Goal: Task Accomplishment & Management: Complete application form

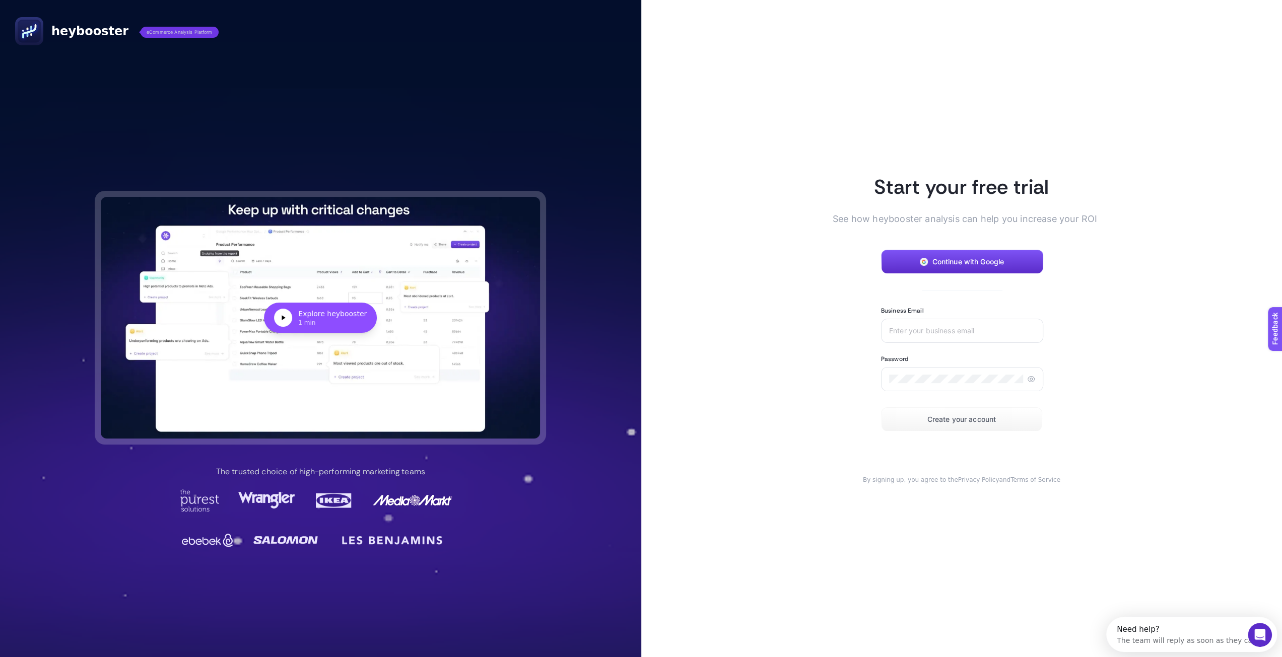
click at [930, 225] on span "See how heybooster analysis can help you increase your ROI" at bounding box center [953, 219] width 242 height 14
click at [989, 223] on span "See how heybooster analysis can help you increase your ROI" at bounding box center [953, 219] width 242 height 14
click at [940, 330] on input "Business Email" at bounding box center [962, 331] width 146 height 8
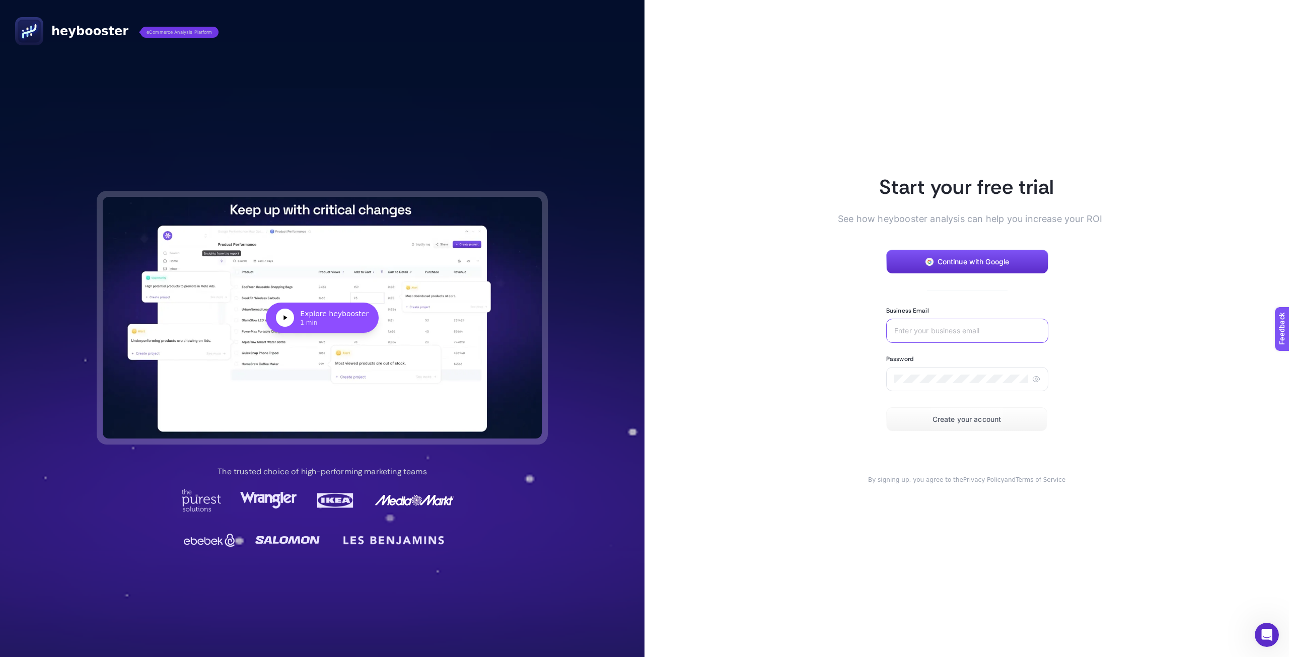
click at [940, 330] on input "Business Email" at bounding box center [967, 331] width 146 height 8
click at [819, 257] on article "Start your free trial See how heybooster analysis can help you increase your RO…" at bounding box center [967, 328] width 645 height 657
click at [950, 306] on form "Continue with Google Business Email Password Create your account" at bounding box center [966, 341] width 161 height 182
click at [1289, 360] on span "Feedback" at bounding box center [1295, 357] width 32 height 8
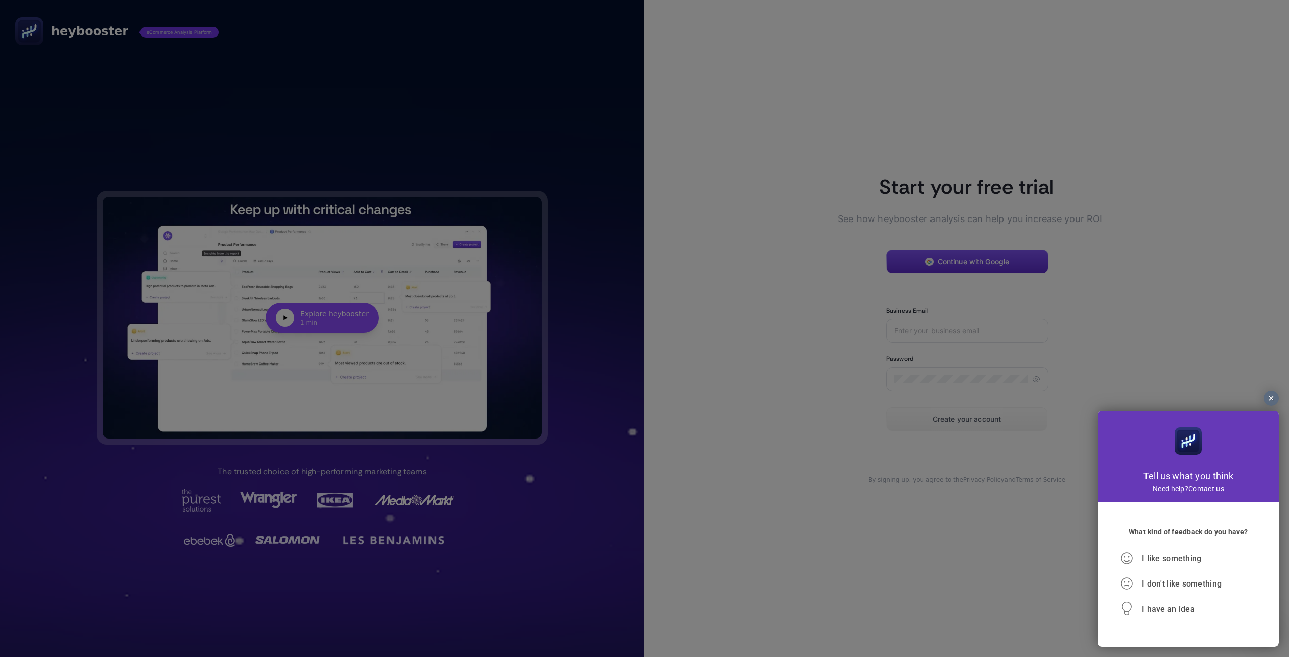
click at [1266, 397] on div at bounding box center [1271, 398] width 15 height 15
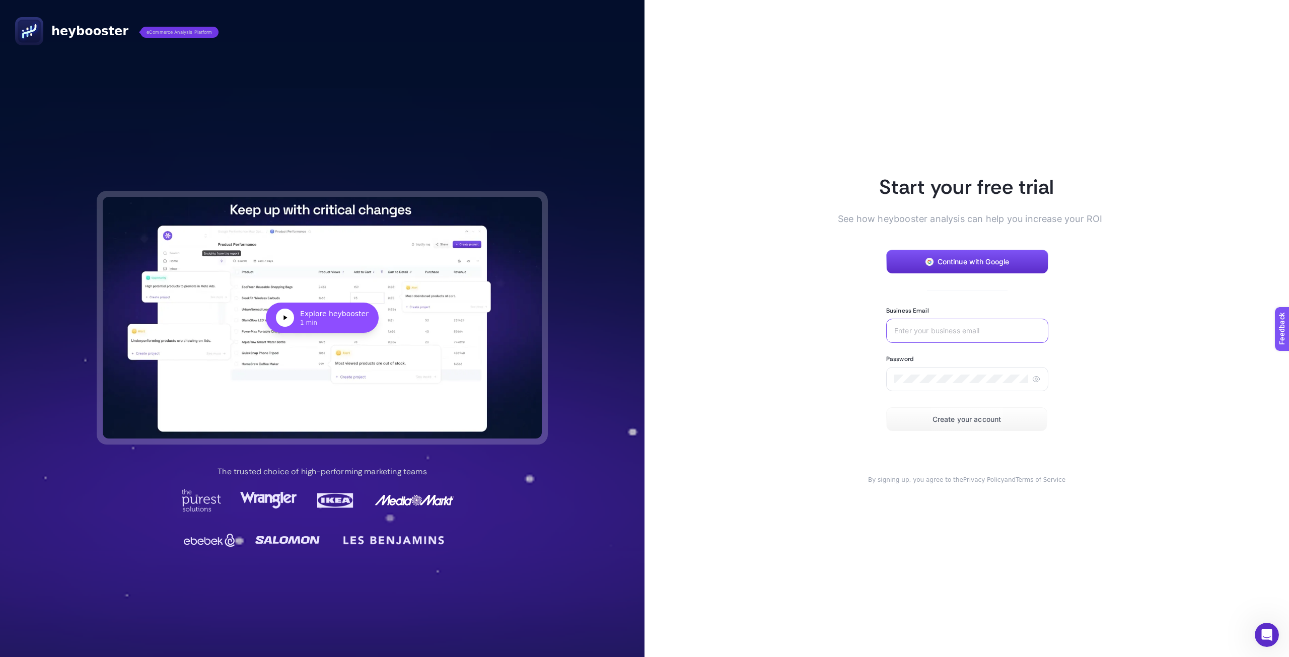
click at [943, 330] on input "Business Email" at bounding box center [967, 331] width 146 height 8
click at [939, 327] on input "Business Email" at bounding box center [967, 331] width 146 height 8
paste input "continuing.koi.yhtm@rapidletter.net"
type input "continuing.koi.yhtm@rapidletter.net"
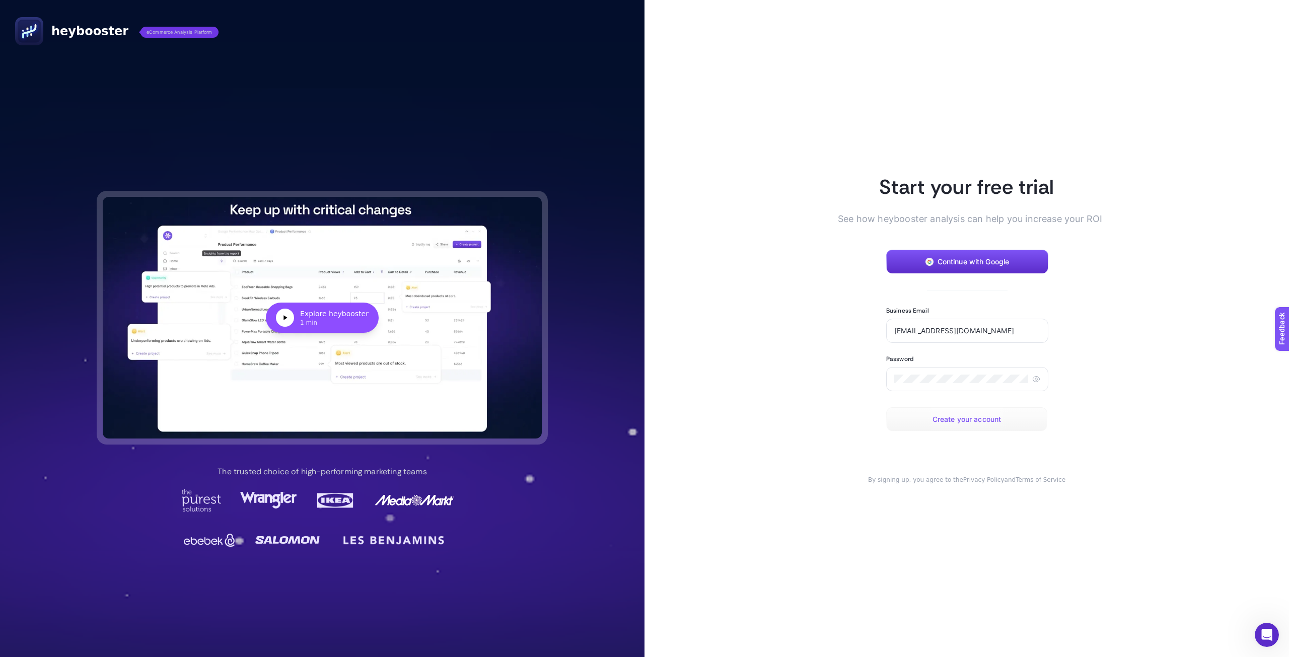
click at [959, 415] on span "Create your account" at bounding box center [967, 419] width 69 height 8
click at [816, 171] on article "Start your free trial See how heybooster analysis can help you increase your RO…" at bounding box center [967, 328] width 645 height 657
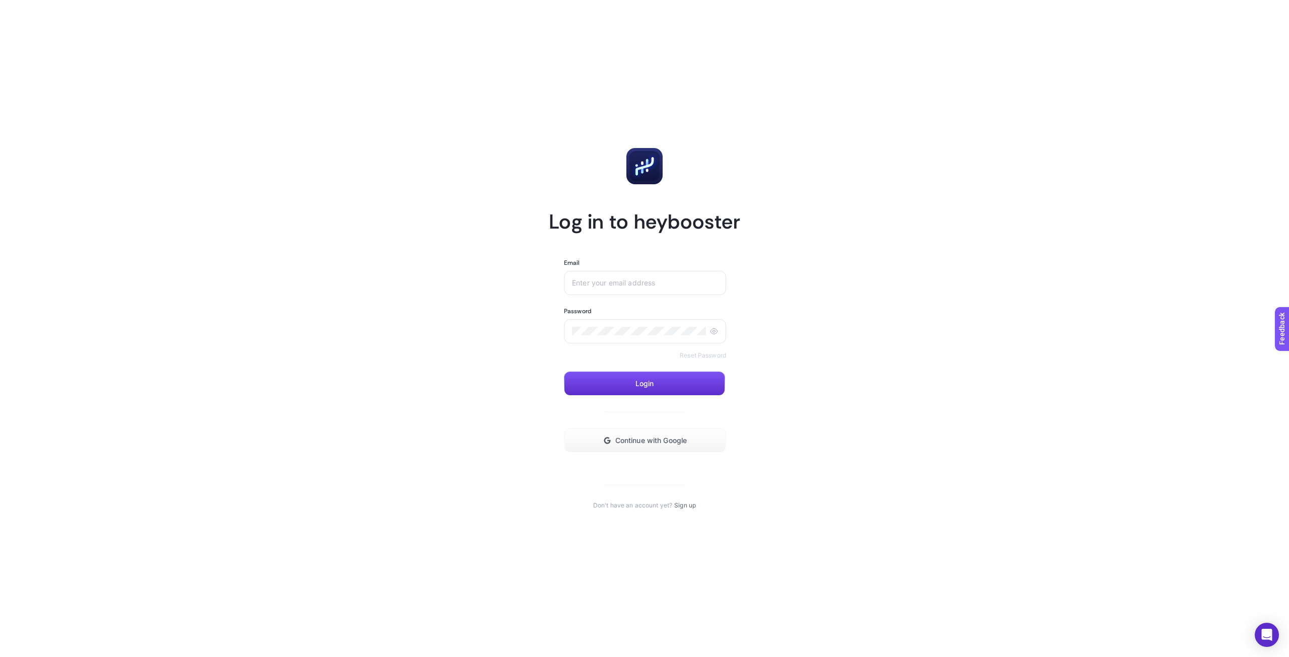
click at [701, 360] on form "Email Password Reset Password Login Continue with Google" at bounding box center [644, 356] width 161 height 194
click at [701, 359] on form "Email Password Reset Password Login Continue with Google" at bounding box center [644, 356] width 161 height 194
click at [700, 355] on link "Reset Password" at bounding box center [703, 355] width 46 height 8
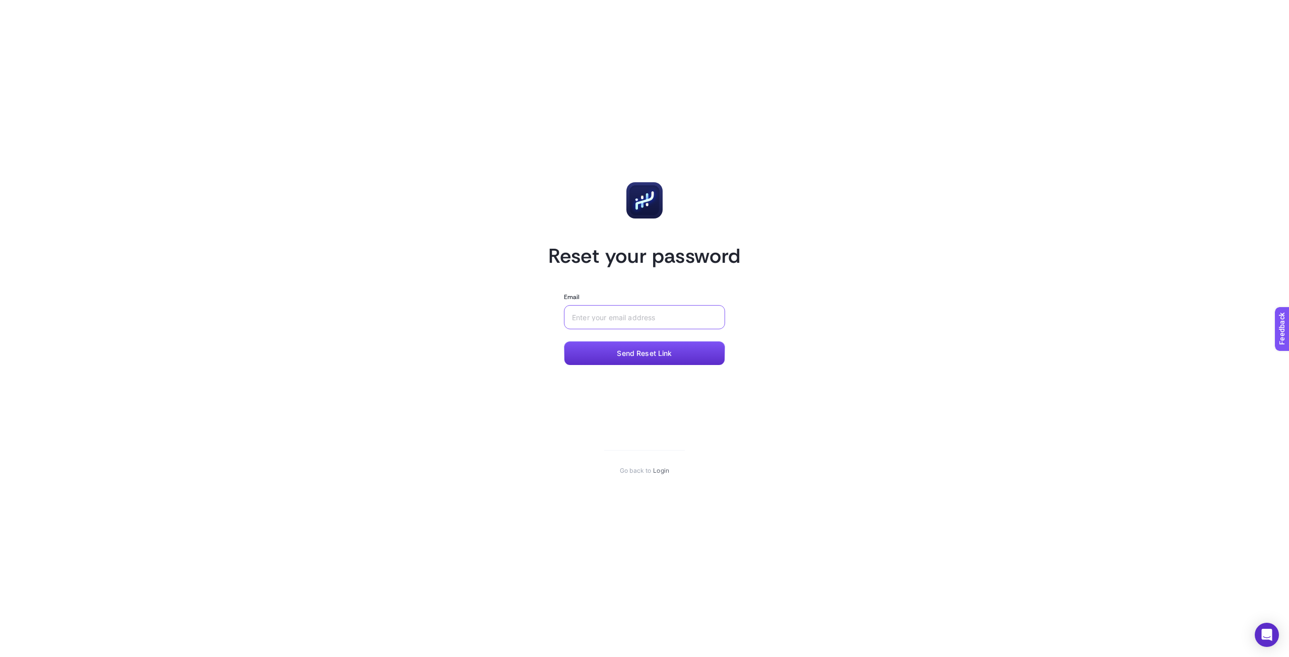
click at [638, 314] on input "Email" at bounding box center [644, 317] width 145 height 8
paste input "continuing.koi.yhtm@rapidletter.net"
type input "continuing.koi.yhtm@rapidletter.net"
click at [643, 349] on span "Send Reset Link" at bounding box center [644, 353] width 55 height 8
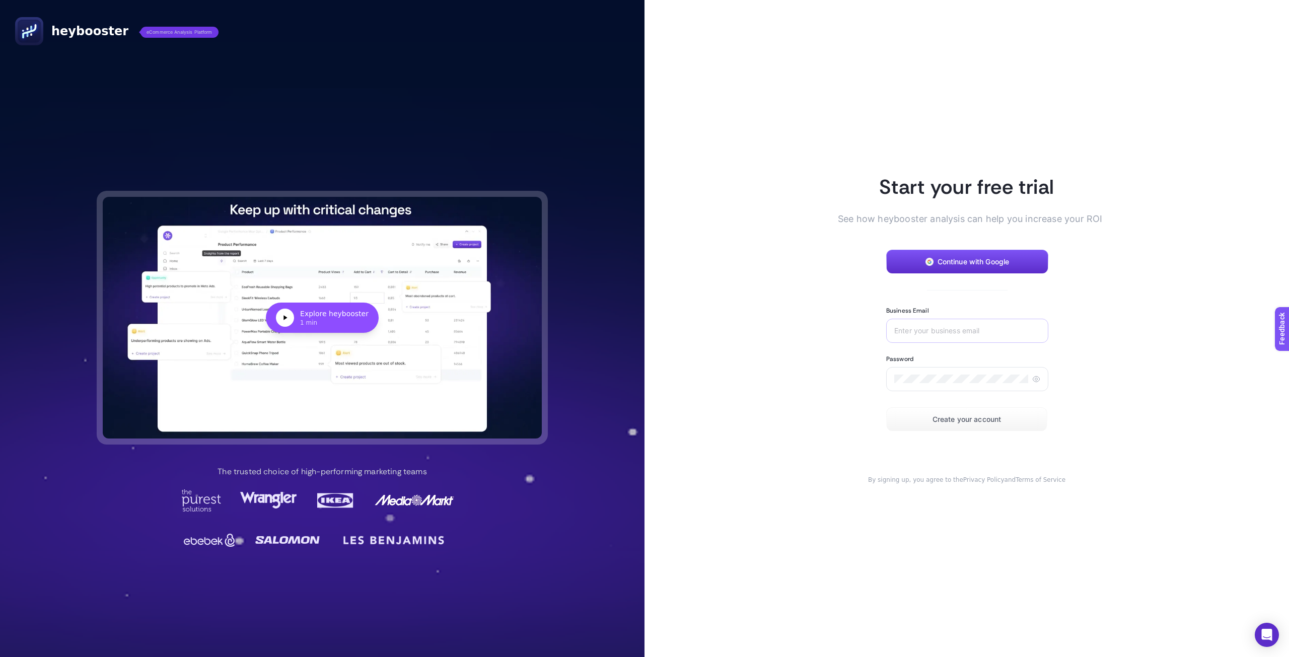
click at [959, 325] on div at bounding box center [967, 331] width 162 height 24
click at [953, 330] on input "Business Email" at bounding box center [967, 331] width 146 height 8
paste input "tense.crawdad.uktp@rapidletter.net"
type input "tense.crawdad.uktp@rapidletter.net"
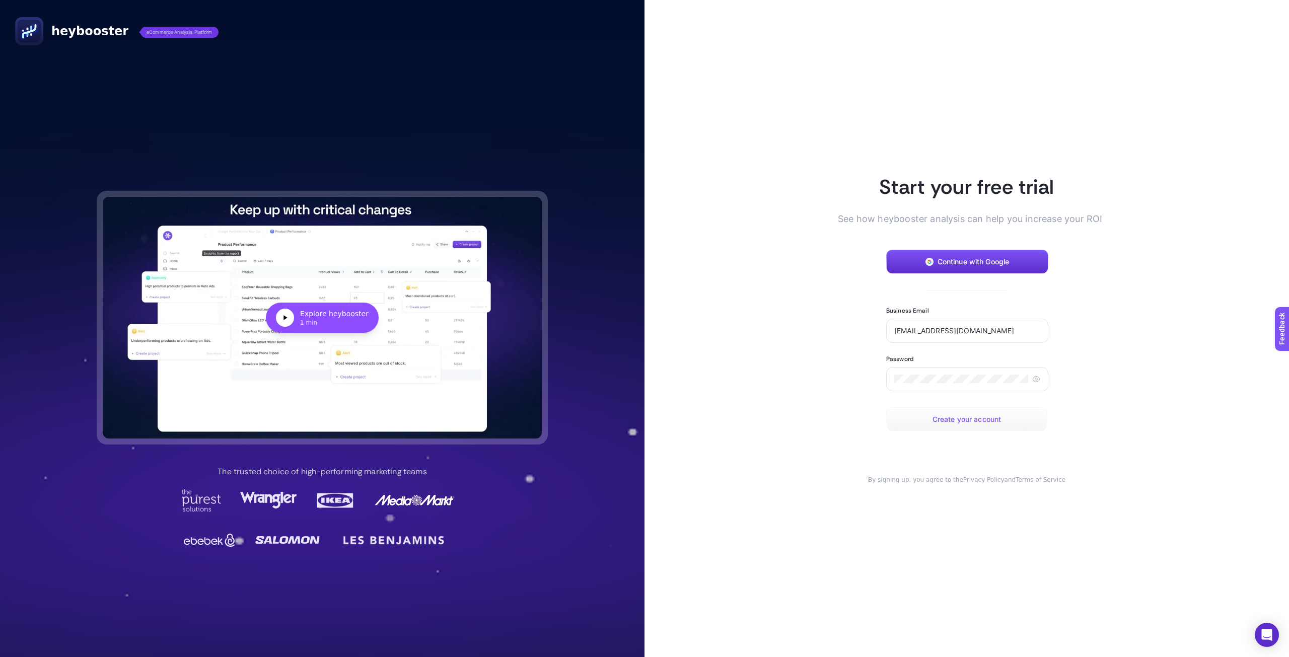
click at [954, 416] on span "Create your account" at bounding box center [967, 419] width 69 height 8
click at [1167, 619] on p "An account with this email already exists. Please log in." at bounding box center [1179, 623] width 147 height 16
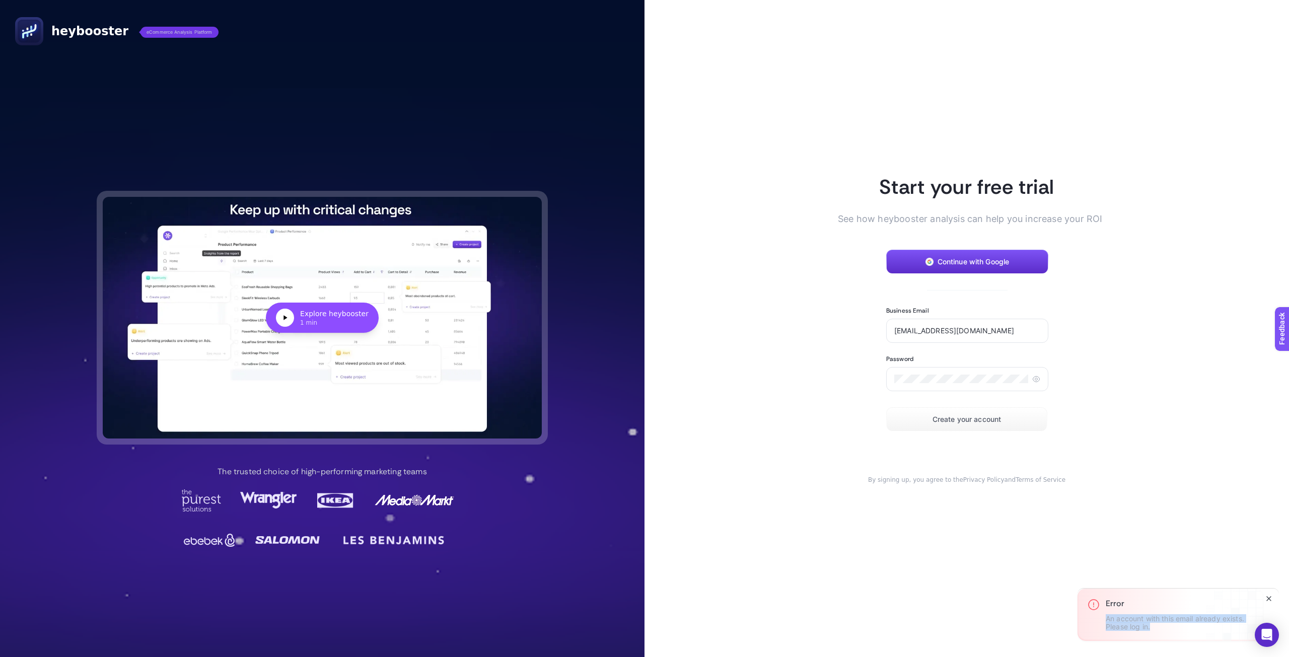
click at [1137, 630] on p "An account with this email already exists. Please log in." at bounding box center [1179, 623] width 147 height 16
click at [932, 262] on button "Continue with Google" at bounding box center [967, 262] width 162 height 24
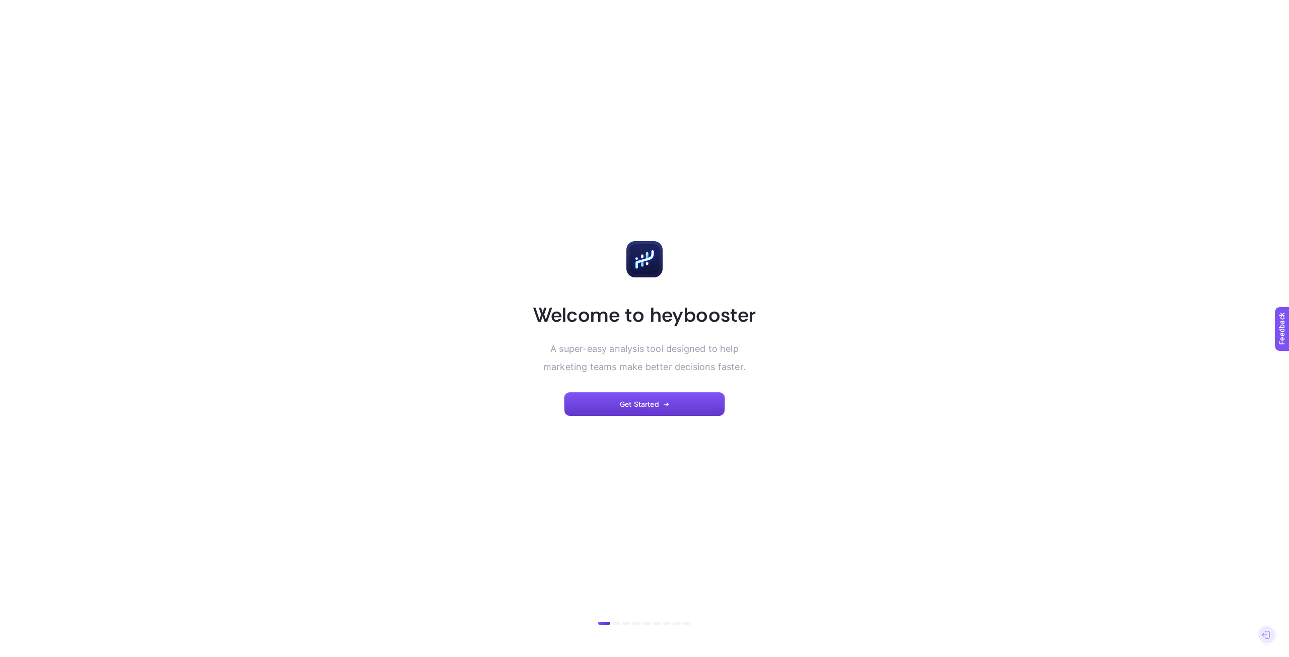
click at [687, 395] on button "Get Started" at bounding box center [644, 404] width 161 height 24
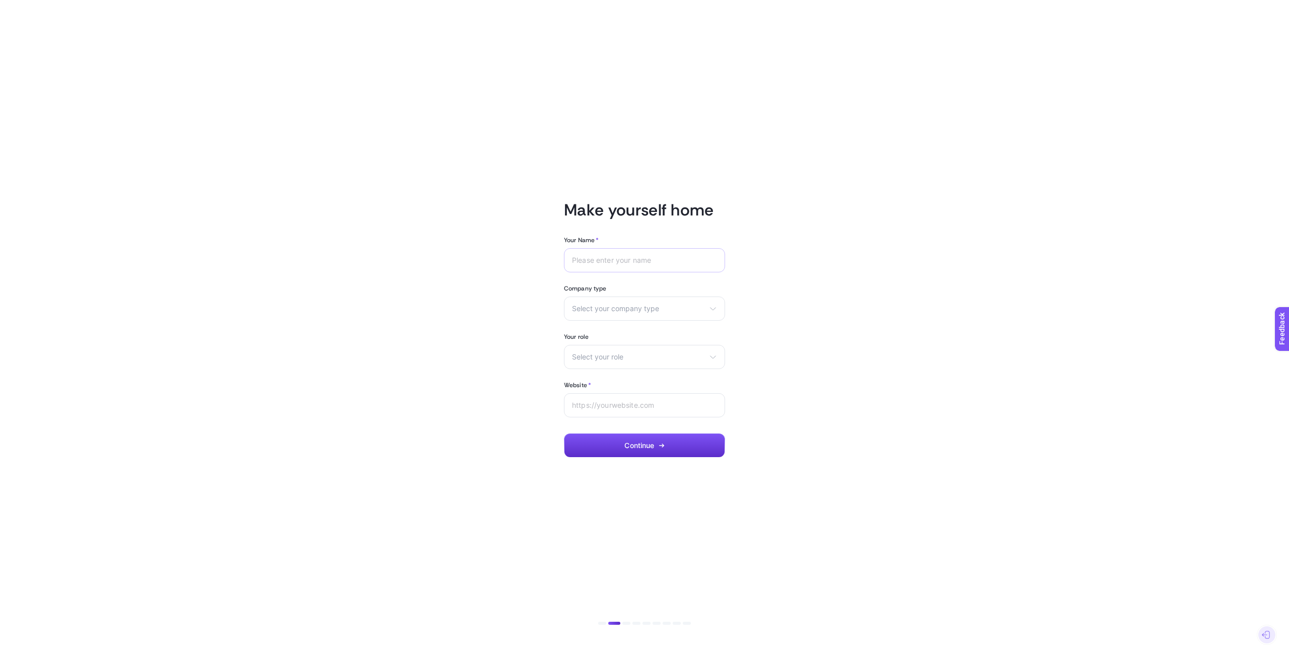
click at [662, 254] on div at bounding box center [644, 260] width 161 height 24
click at [679, 262] on input "Your Name *" at bounding box center [644, 260] width 145 height 8
type input "Ahmet"
click at [642, 329] on div "Your Name * Ahmet Company type Select your company type eCommerce Agency Other …" at bounding box center [644, 347] width 161 height 222
click at [679, 295] on section "Company type Select your company type eCommerce Agency Other" at bounding box center [644, 303] width 161 height 36
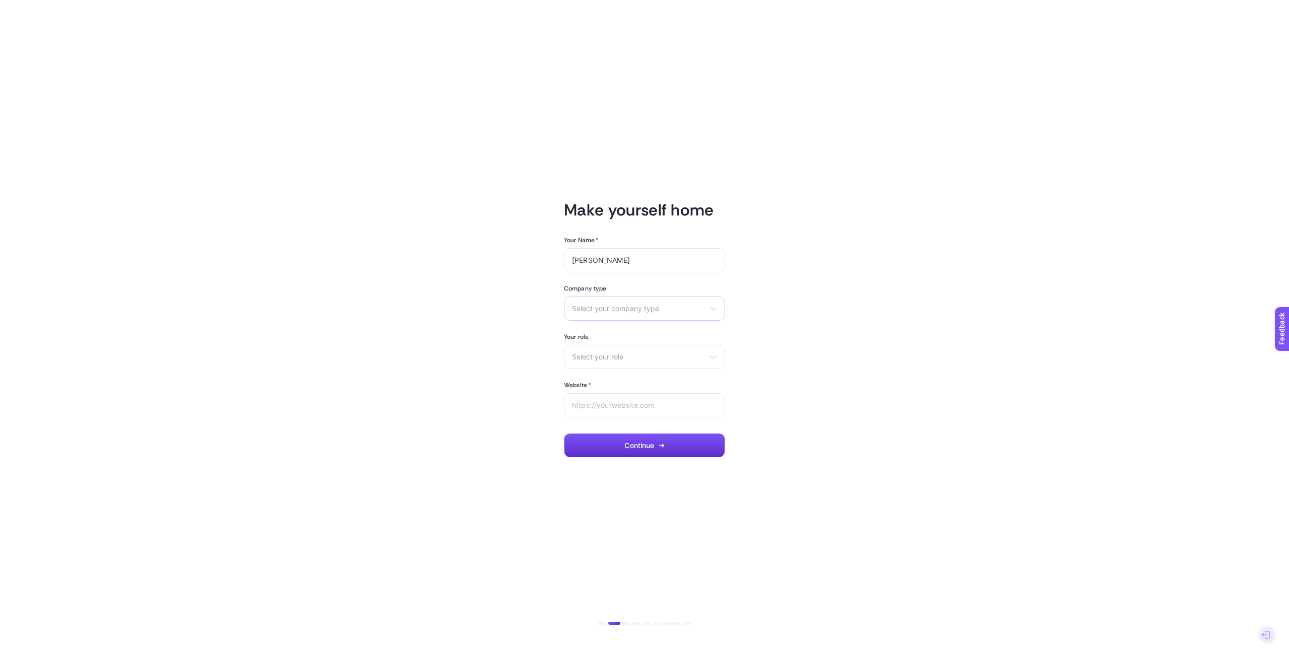
drag, startPoint x: 672, startPoint y: 301, endPoint x: 667, endPoint y: 298, distance: 5.9
click at [672, 300] on div "Select your company type eCommerce Agency Other" at bounding box center [644, 309] width 161 height 24
click at [654, 361] on li "Other" at bounding box center [645, 365] width 156 height 16
click at [652, 361] on span "Select your role" at bounding box center [638, 357] width 133 height 8
drag, startPoint x: 651, startPoint y: 374, endPoint x: 648, endPoint y: 380, distance: 6.5
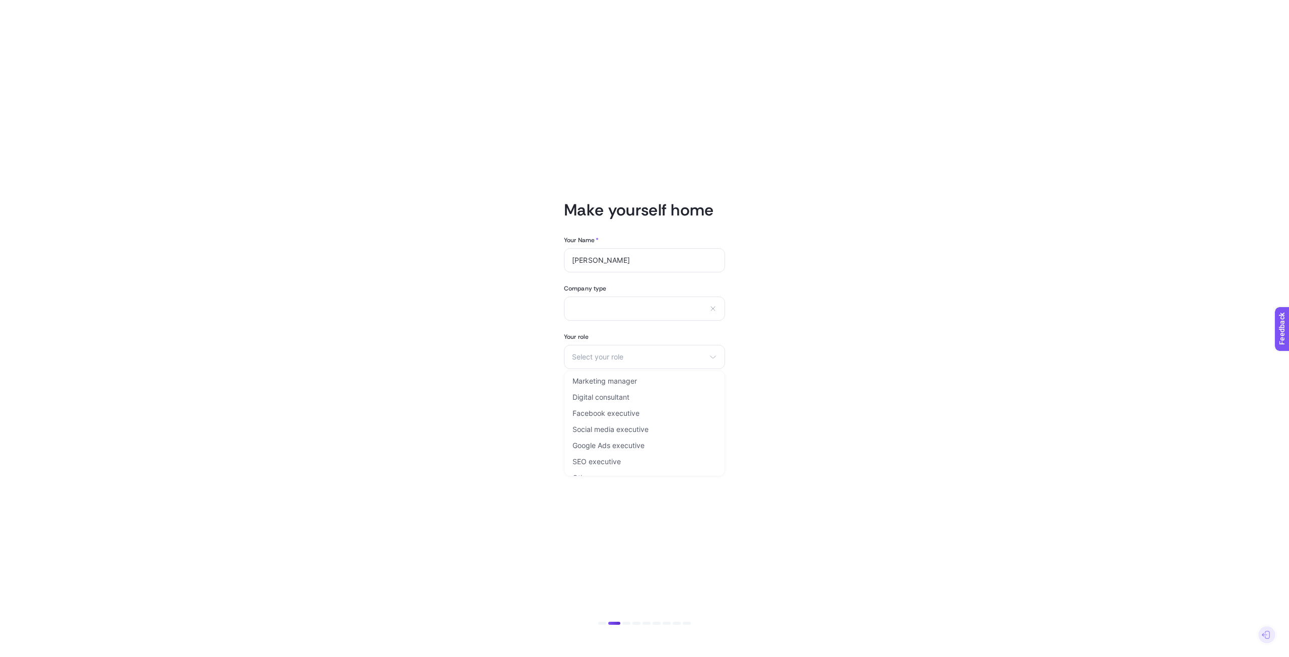
click at [651, 375] on li "Marketing manager" at bounding box center [645, 381] width 156 height 16
click at [642, 409] on div at bounding box center [644, 405] width 161 height 24
click at [657, 402] on input "Website *" at bounding box center [644, 405] width 145 height 8
type input "https://hepfirma.com"
click at [653, 460] on article "Make yourself home Your Name * Ahmet Company type eCommerce Agency Other Your r…" at bounding box center [644, 328] width 701 height 633
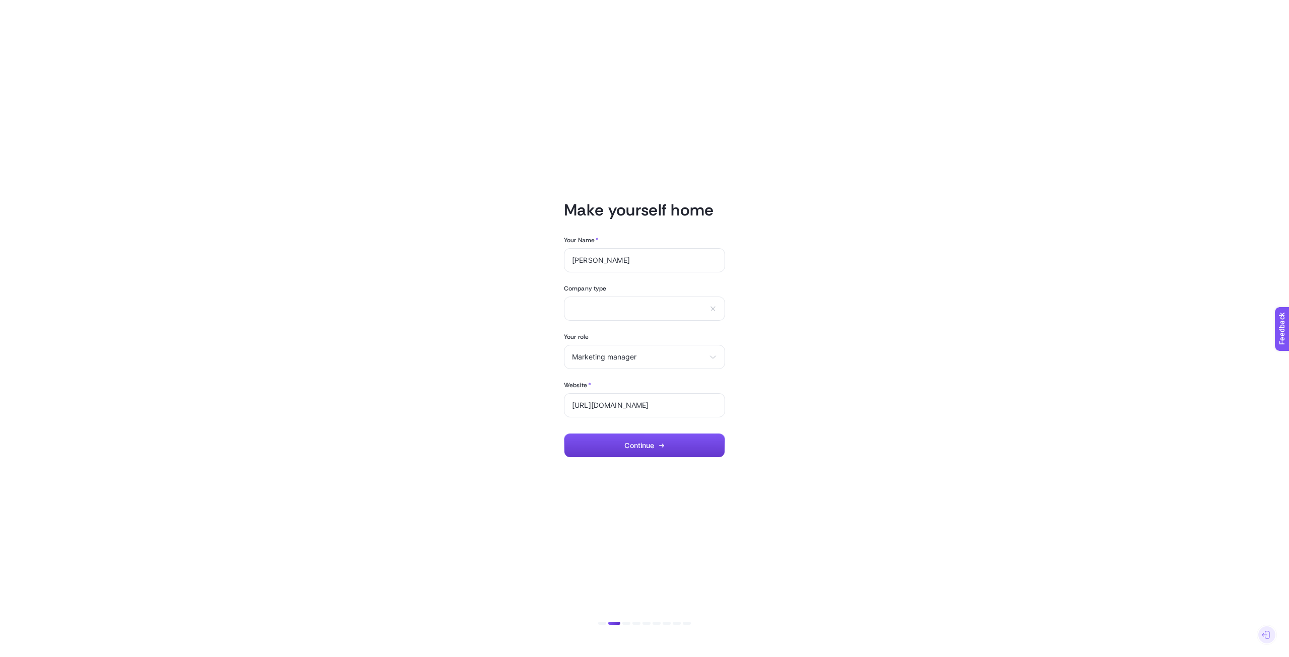
click at [676, 447] on button "Continue" at bounding box center [644, 446] width 161 height 24
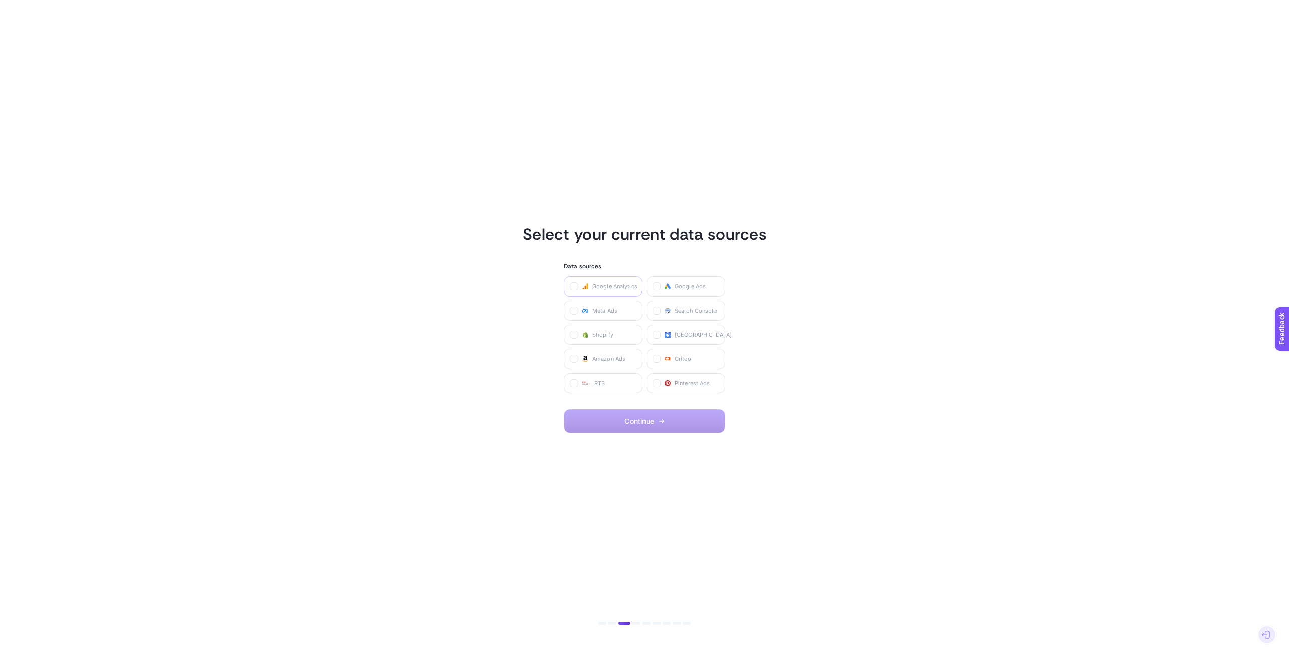
click at [605, 288] on span "Google Analytics" at bounding box center [614, 286] width 45 height 8
click at [0, 0] on Analytics "checkbox" at bounding box center [0, 0] width 0 height 0
click at [663, 421] on icon "button" at bounding box center [661, 421] width 4 height 0
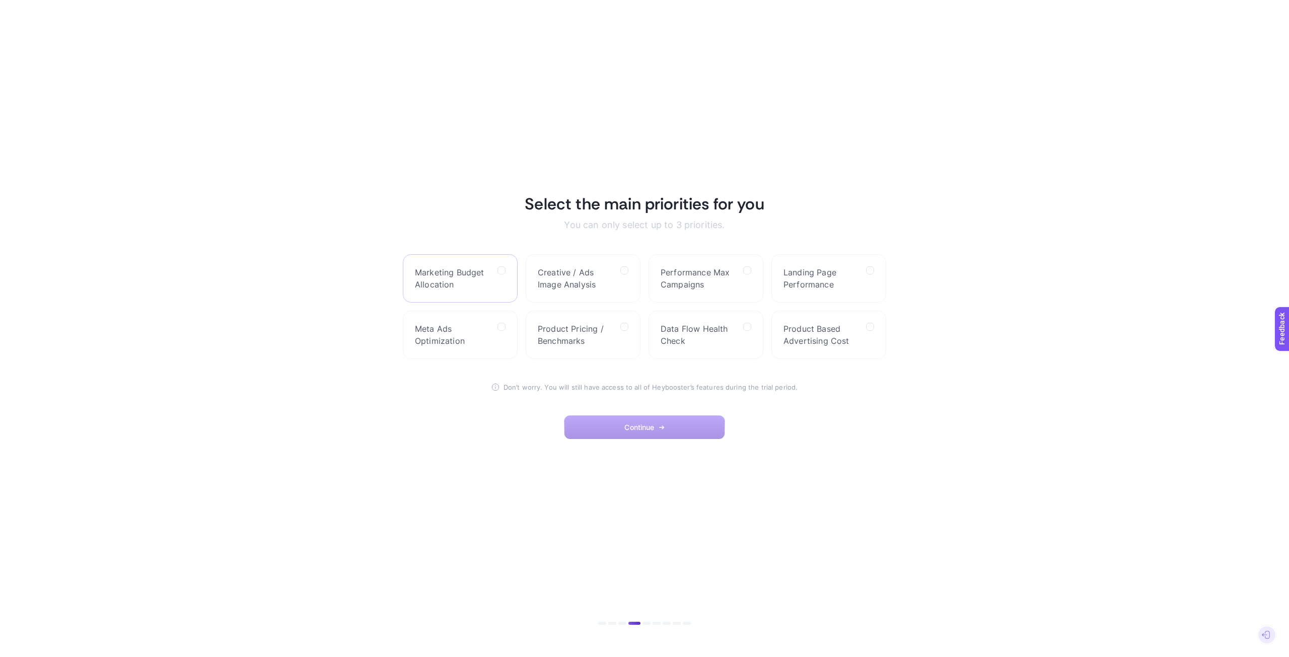
click at [503, 281] on div at bounding box center [502, 278] width 8 height 24
click at [0, 0] on Allocation "checkbox" at bounding box center [0, 0] width 0 height 0
click at [723, 295] on label "Performance Max Campaigns" at bounding box center [706, 278] width 115 height 48
click at [0, 0] on Campaigns "checkbox" at bounding box center [0, 0] width 0 height 0
click at [811, 295] on label "Landing Page Performance" at bounding box center [828, 278] width 115 height 48
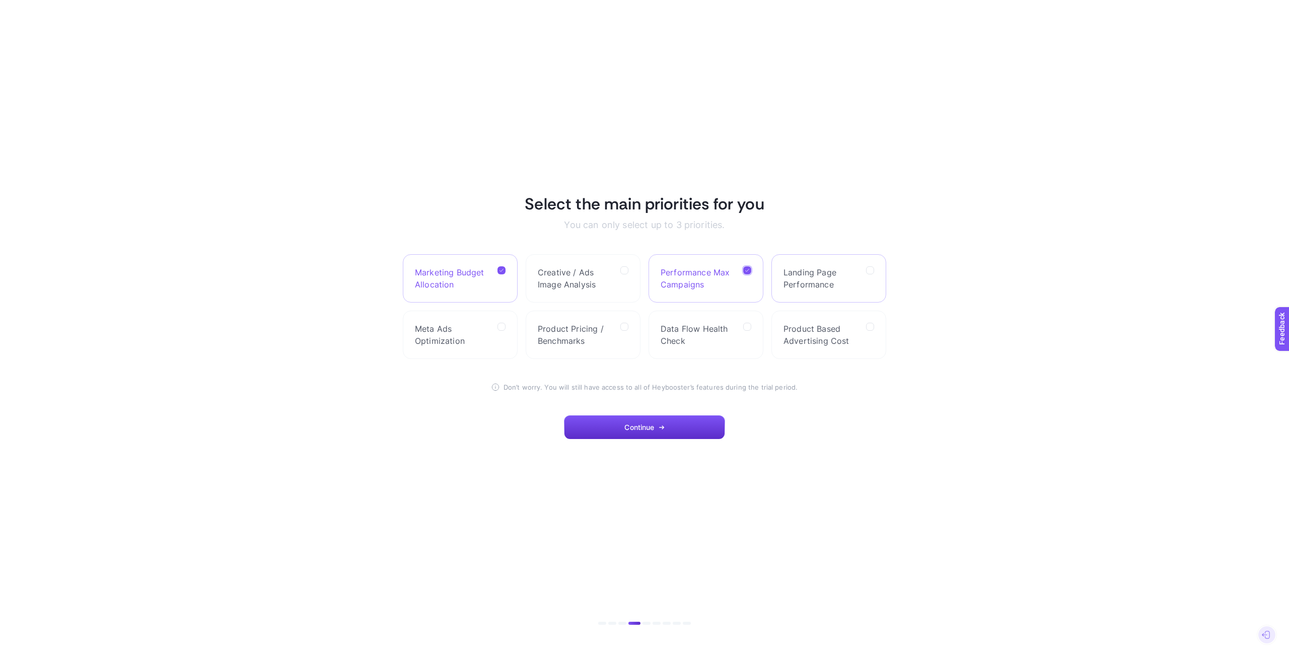
click at [0, 0] on Performance "checkbox" at bounding box center [0, 0] width 0 height 0
drag, startPoint x: 696, startPoint y: 426, endPoint x: 734, endPoint y: 424, distance: 38.3
click at [696, 427] on button "Continue" at bounding box center [644, 427] width 161 height 24
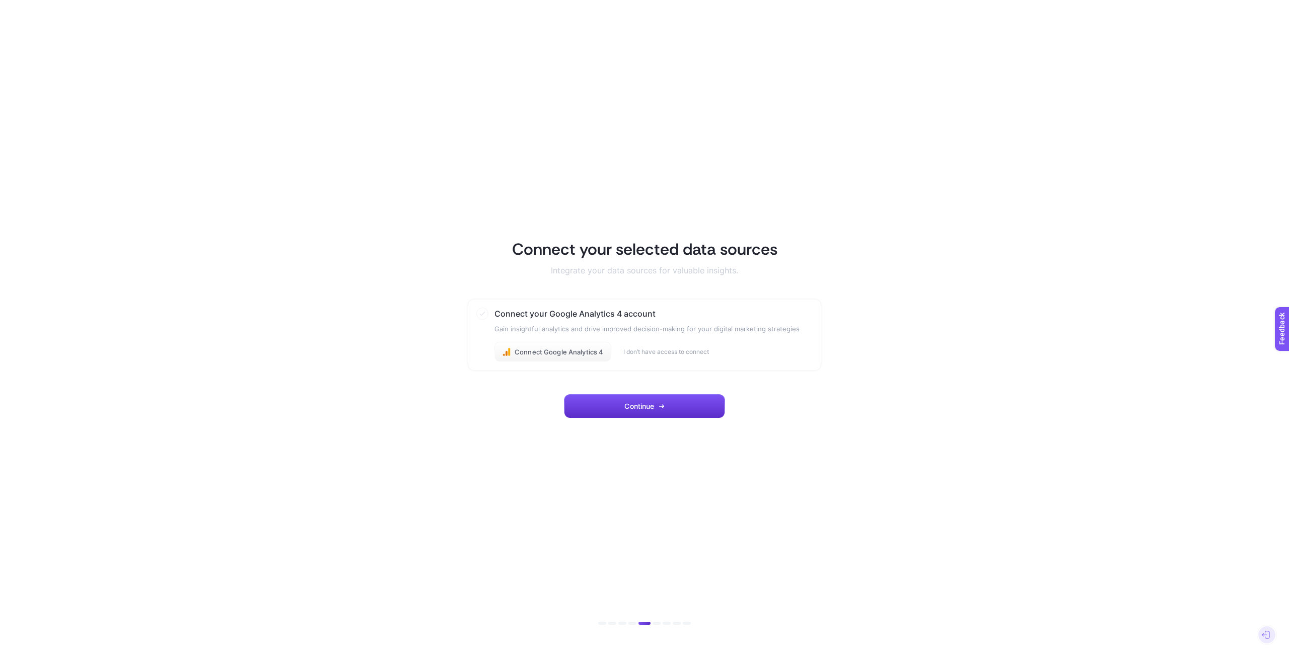
click at [683, 353] on button "I don’t have access to connect" at bounding box center [666, 352] width 86 height 8
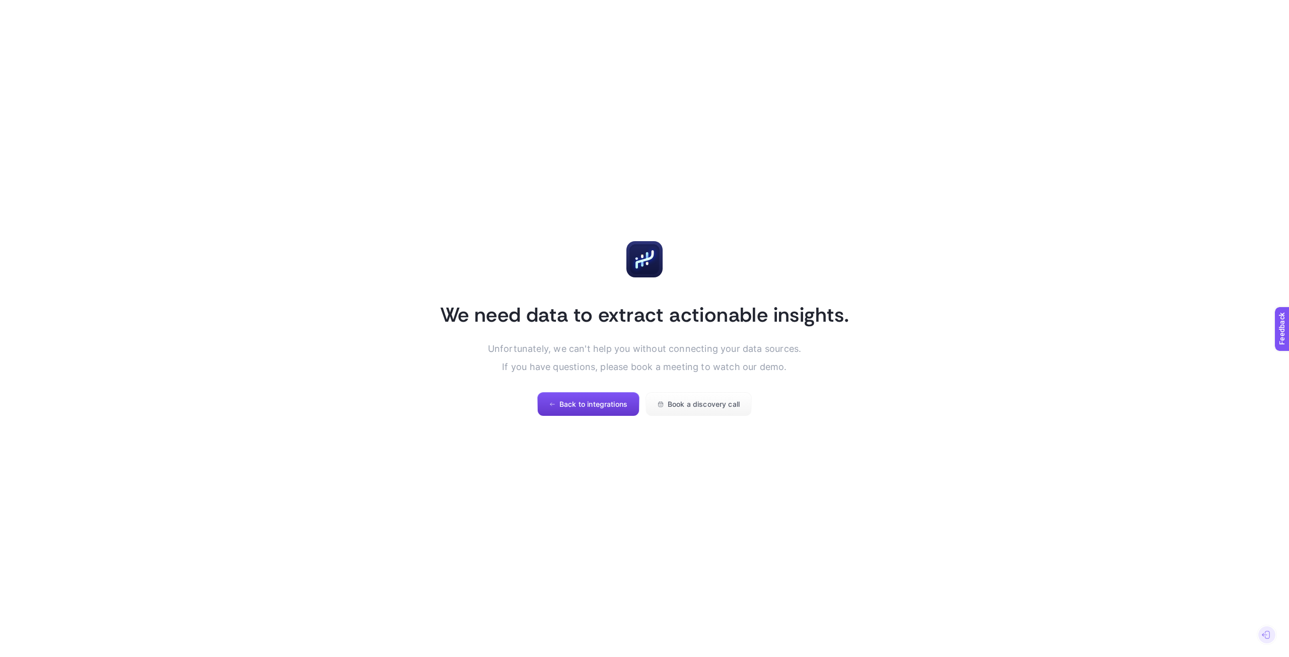
click at [611, 406] on span "Back to integrations" at bounding box center [593, 404] width 68 height 8
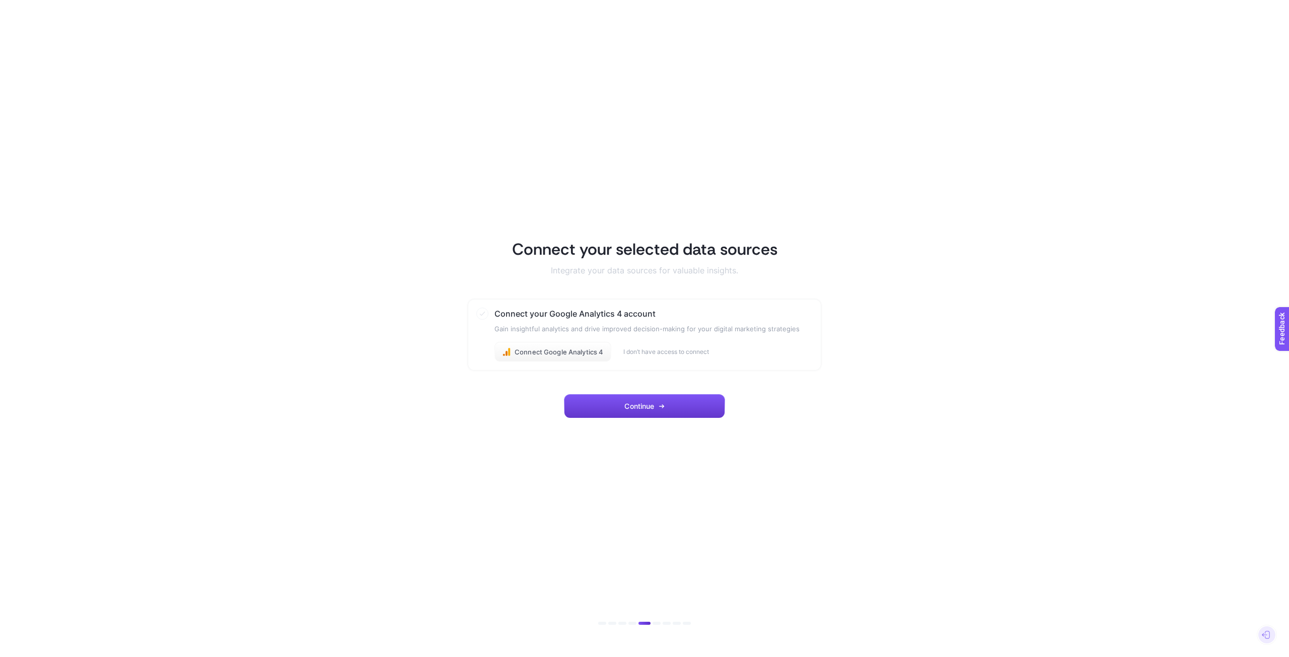
click at [651, 398] on button "Continue" at bounding box center [644, 406] width 161 height 24
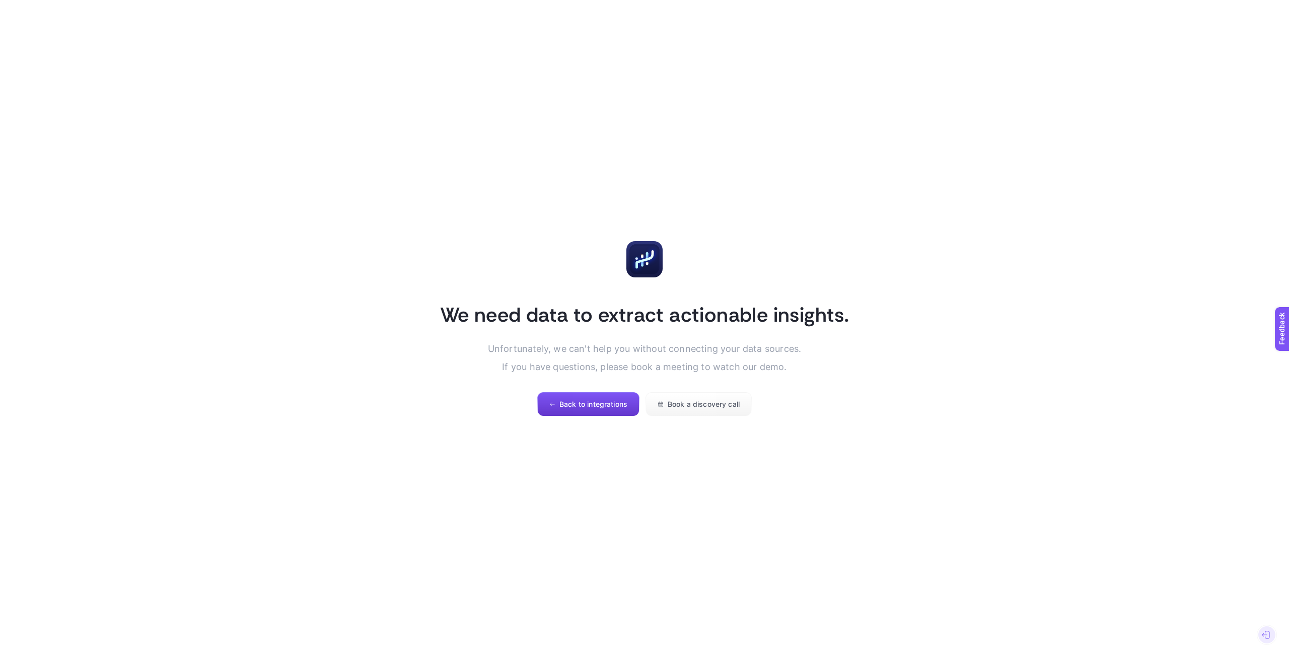
click at [612, 406] on span "Back to integrations" at bounding box center [593, 404] width 68 height 8
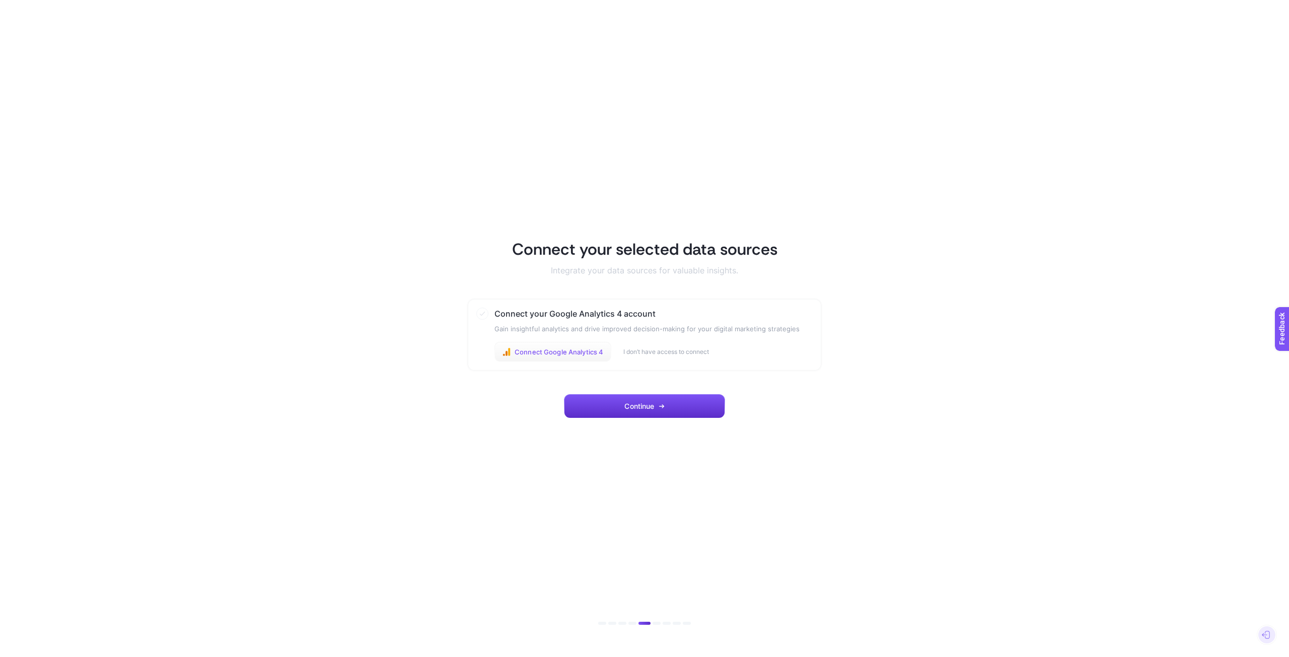
click at [583, 355] on span "Connect Google Analytics 4" at bounding box center [559, 352] width 89 height 8
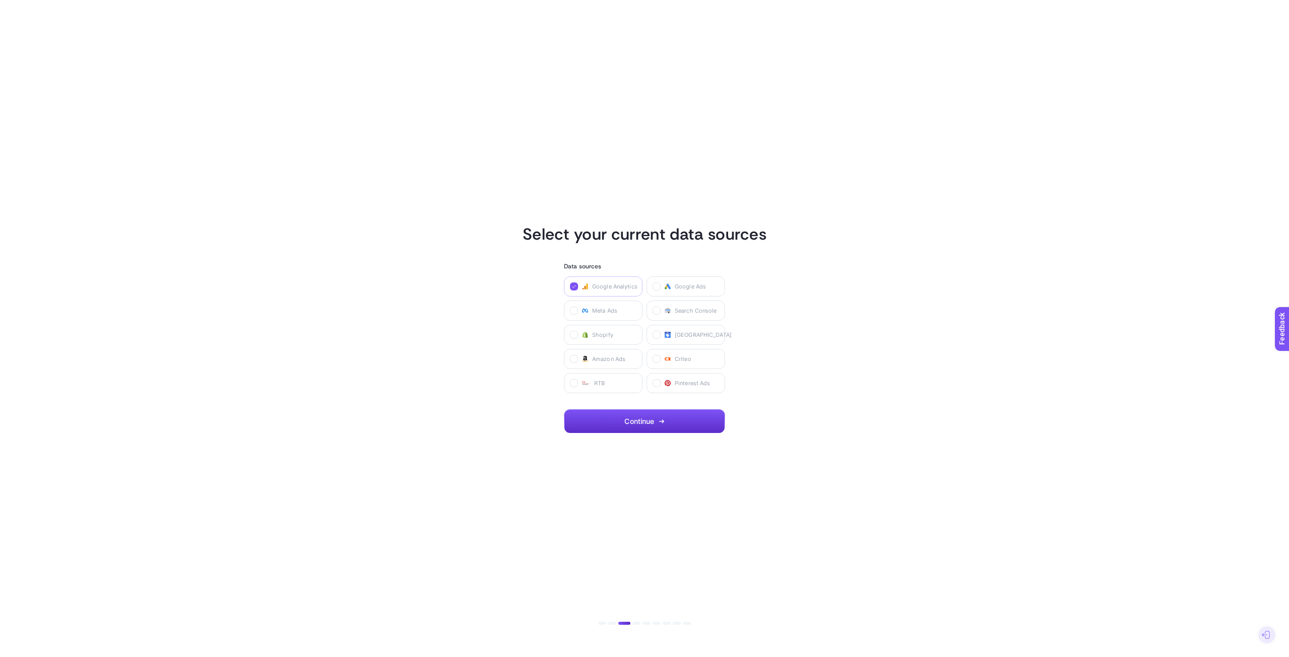
click at [590, 282] on label "Google Analytics" at bounding box center [603, 286] width 79 height 20
click at [0, 0] on Analytics "checkbox" at bounding box center [0, 0] width 0 height 0
click at [687, 361] on span "Criteo" at bounding box center [683, 359] width 17 height 8
click at [0, 0] on input "checkbox" at bounding box center [0, 0] width 0 height 0
click at [659, 421] on button "Continue" at bounding box center [644, 421] width 161 height 24
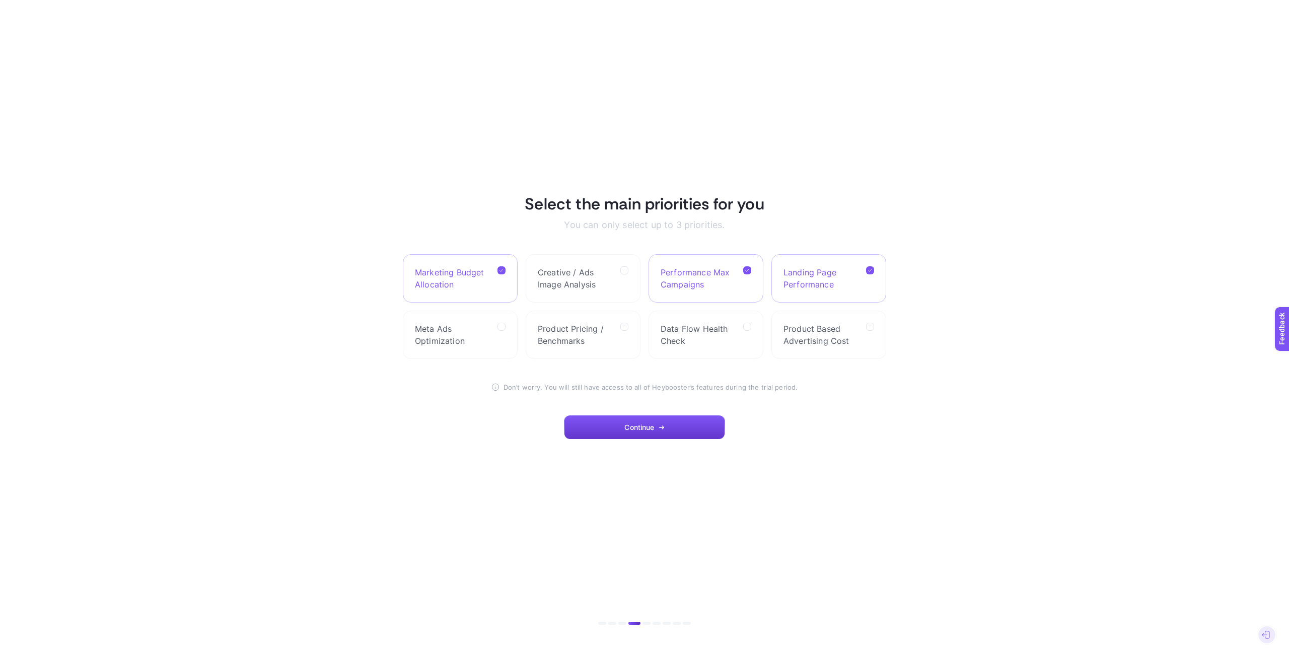
click at [646, 433] on button "Continue" at bounding box center [644, 427] width 161 height 24
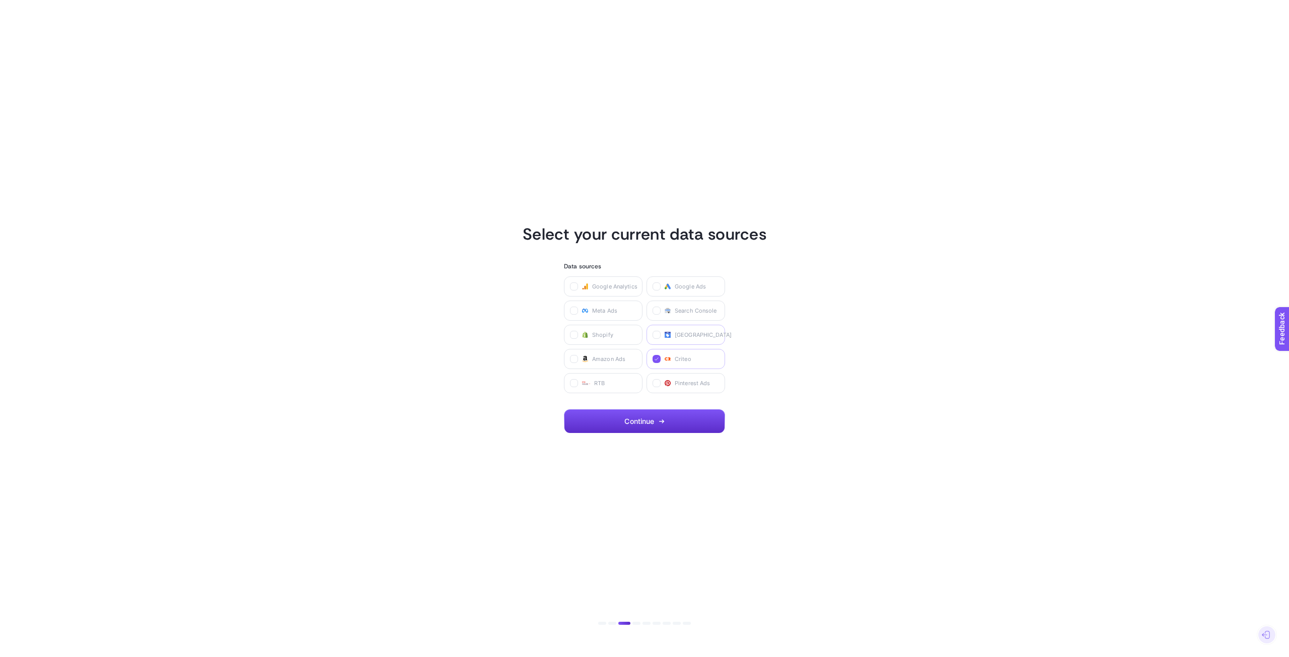
click at [684, 331] on span "Merchant Center" at bounding box center [703, 335] width 57 height 8
click at [0, 0] on Center "checkbox" at bounding box center [0, 0] width 0 height 0
click at [678, 358] on span "Criteo" at bounding box center [683, 359] width 17 height 8
click at [0, 0] on input "checkbox" at bounding box center [0, 0] width 0 height 0
click at [656, 424] on button "Continue" at bounding box center [644, 421] width 161 height 24
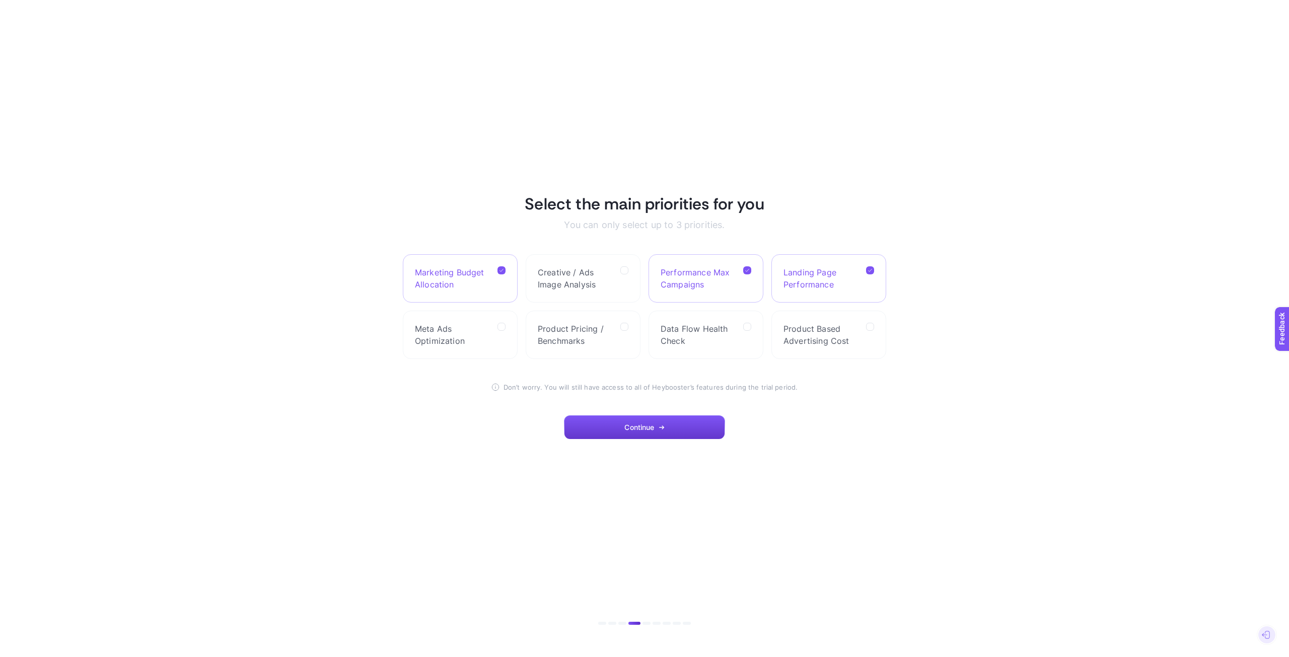
click at [638, 428] on span "Continue" at bounding box center [639, 427] width 30 height 8
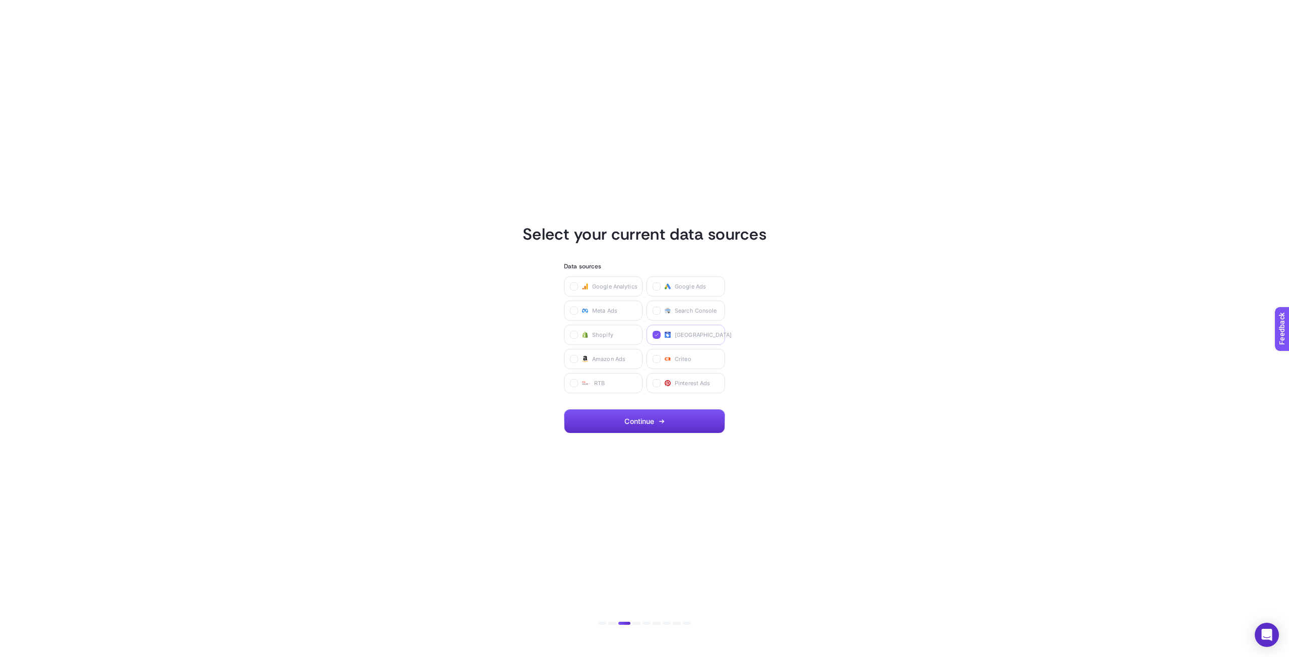
click at [798, 328] on section "Select your current data sources Data sources Google Analytics Google Ads Meta …" at bounding box center [644, 328] width 701 height 209
click at [674, 335] on label "[GEOGRAPHIC_DATA]" at bounding box center [686, 335] width 79 height 20
click at [0, 0] on Center "checkbox" at bounding box center [0, 0] width 0 height 0
click at [649, 426] on button "Continue" at bounding box center [644, 421] width 161 height 24
click at [612, 379] on label "RTB" at bounding box center [603, 383] width 79 height 20
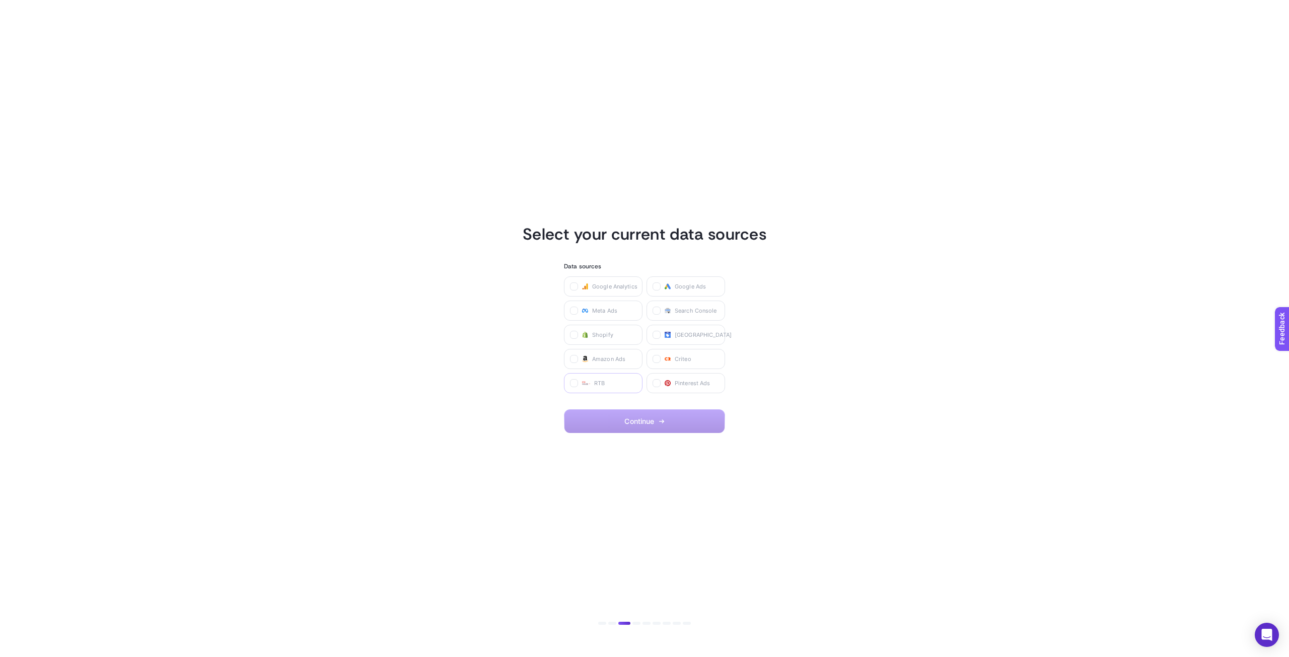
click at [0, 0] on input "checkbox" at bounding box center [0, 0] width 0 height 0
click at [647, 420] on span "Continue" at bounding box center [639, 421] width 30 height 8
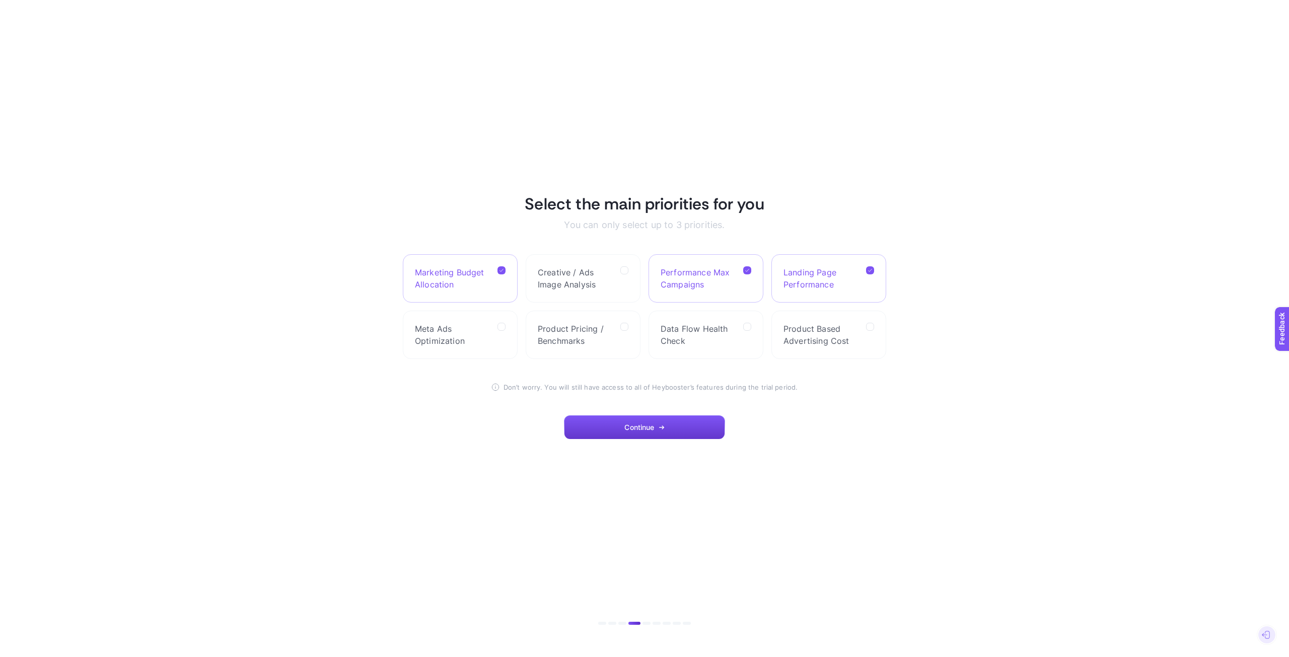
click at [647, 434] on button "Continue" at bounding box center [644, 427] width 161 height 24
click at [805, 286] on span "Landing Page Performance" at bounding box center [821, 278] width 75 height 24
click at [0, 0] on Performance "checkbox" at bounding box center [0, 0] width 0 height 0
click at [671, 286] on span "Performance Max Campaigns" at bounding box center [698, 278] width 75 height 24
click at [0, 0] on Campaigns "checkbox" at bounding box center [0, 0] width 0 height 0
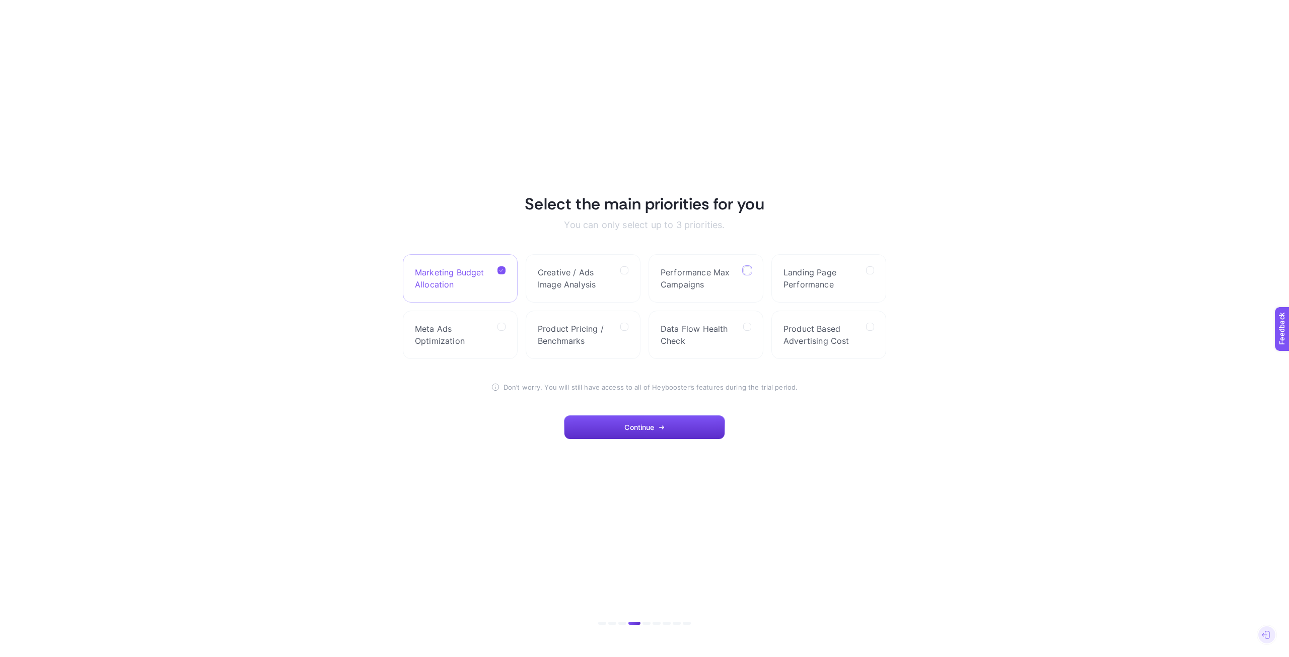
click at [487, 287] on span "Marketing Budget Allocation" at bounding box center [452, 278] width 75 height 24
click at [0, 0] on Allocation "checkbox" at bounding box center [0, 0] width 0 height 0
click at [852, 345] on span "Product Based Advertising Cost" at bounding box center [821, 335] width 75 height 24
click at [0, 0] on Cost "checkbox" at bounding box center [0, 0] width 0 height 0
click at [641, 429] on span "Continue" at bounding box center [639, 427] width 30 height 8
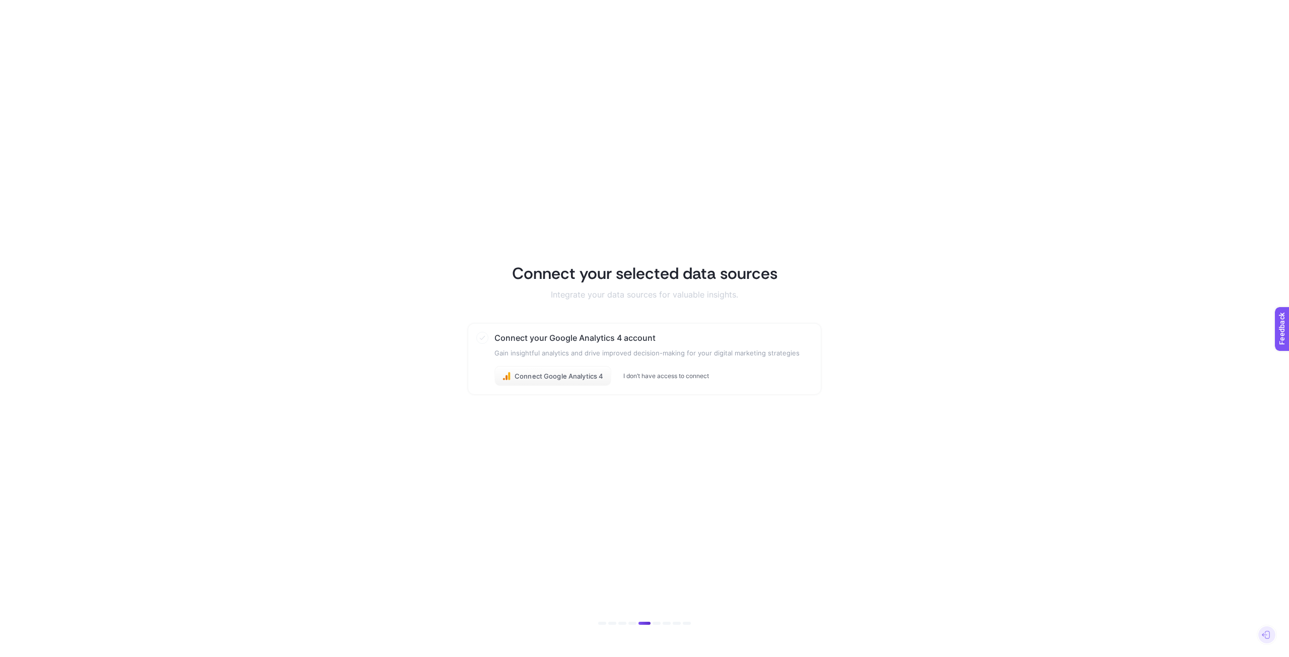
click at [643, 377] on button "I don’t have access to connect" at bounding box center [666, 376] width 86 height 8
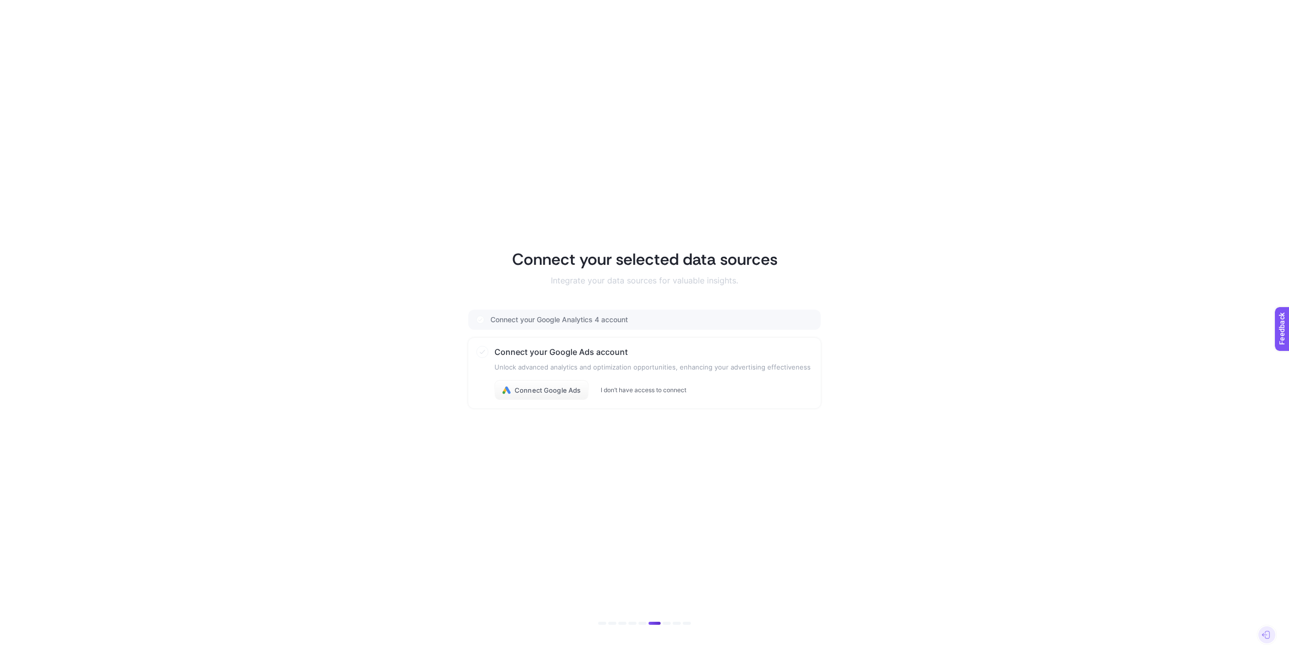
click at [639, 392] on button "I don’t have access to connect" at bounding box center [644, 390] width 86 height 8
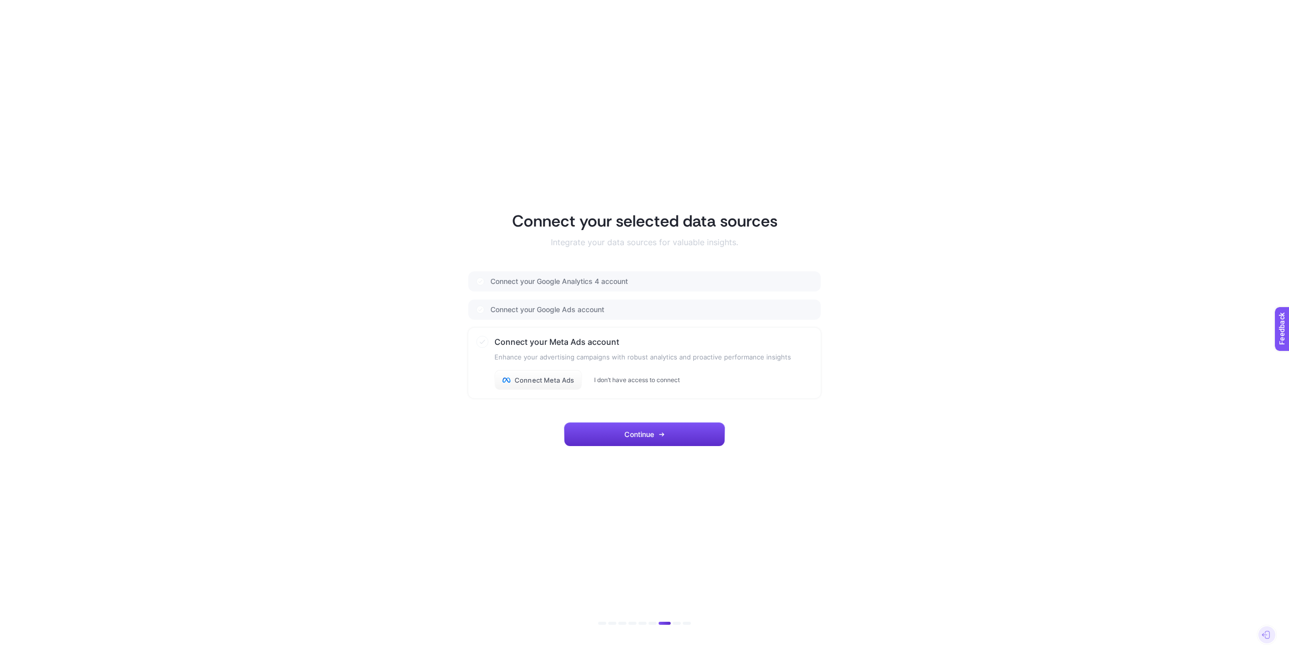
click at [659, 378] on button "I don’t have access to connect" at bounding box center [637, 380] width 86 height 8
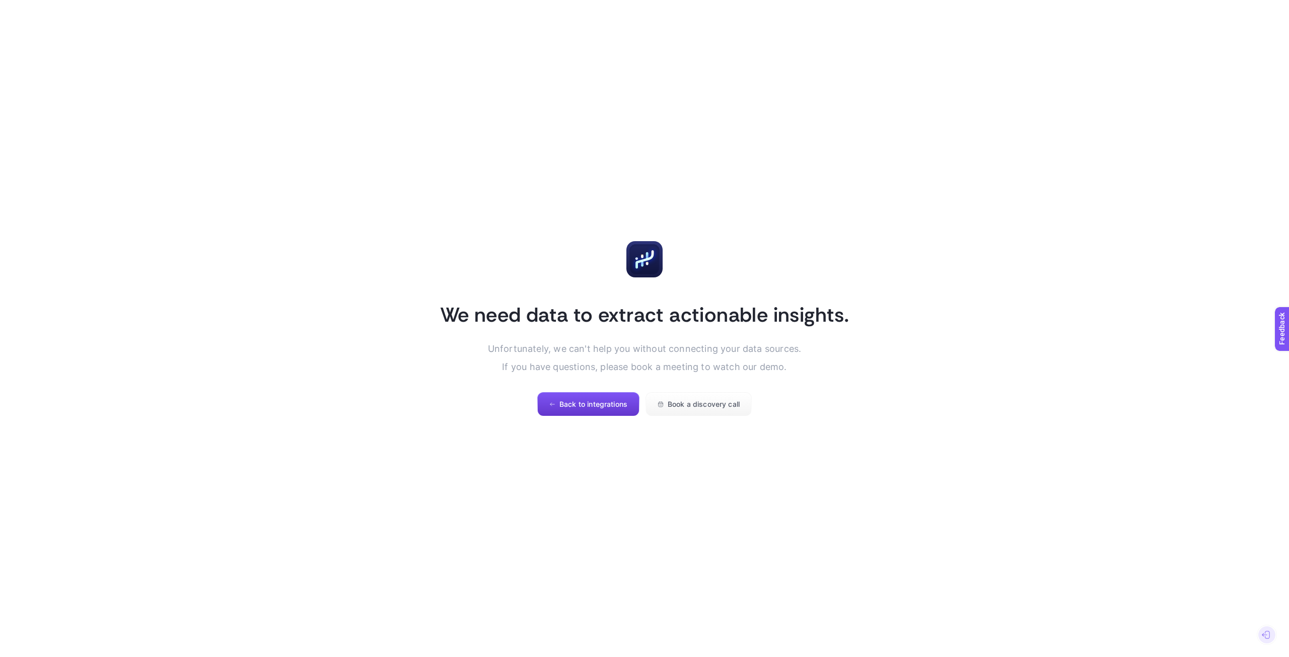
click at [609, 406] on span "Back to integrations" at bounding box center [593, 404] width 68 height 8
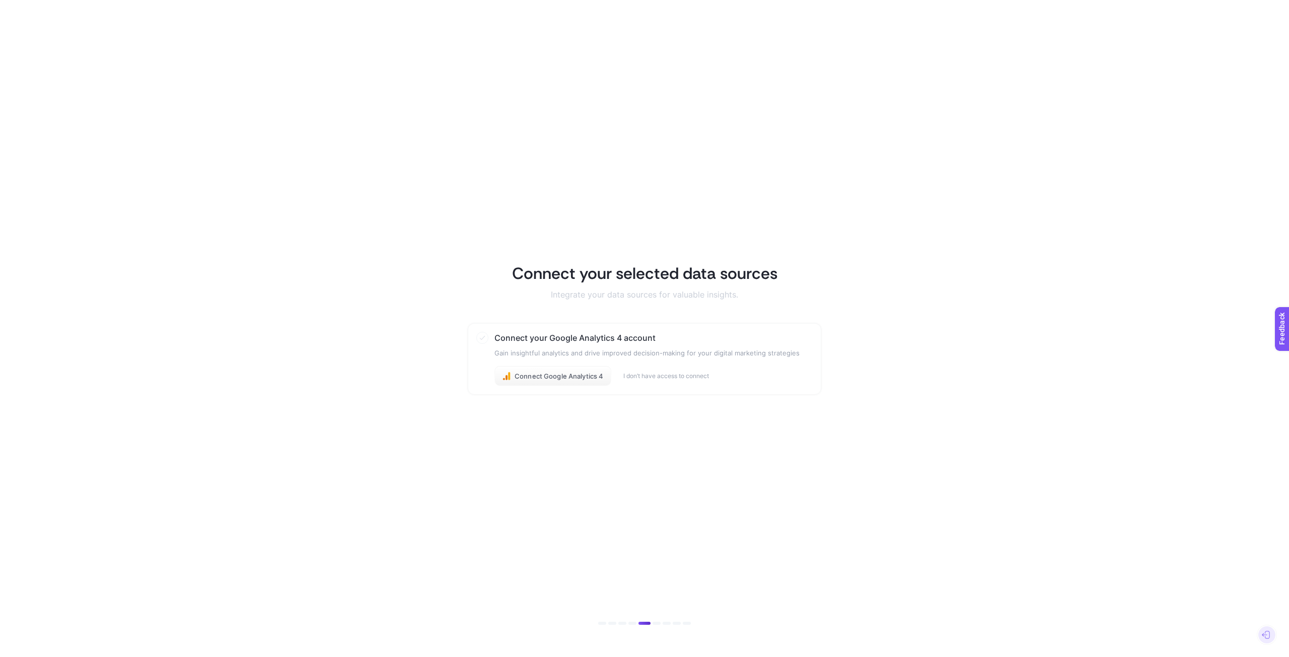
drag, startPoint x: 603, startPoint y: 403, endPoint x: 612, endPoint y: 403, distance: 9.1
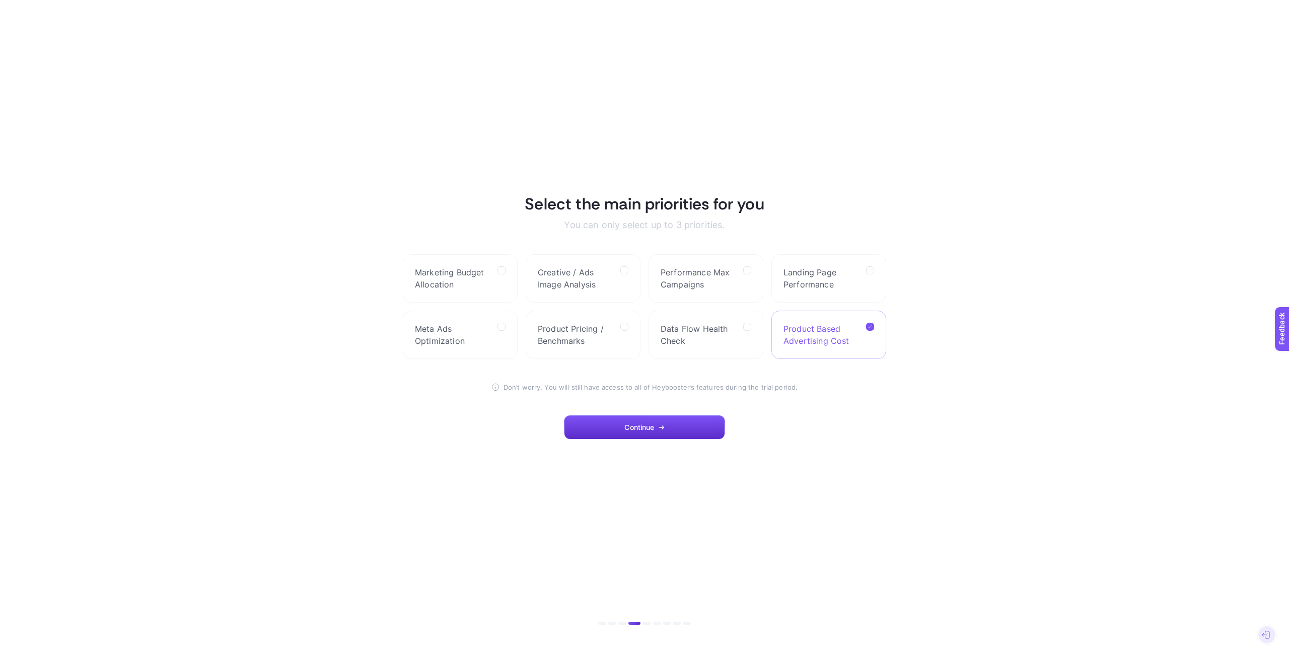
click at [834, 337] on span "Product Based Advertising Cost" at bounding box center [821, 335] width 75 height 24
click at [0, 0] on Cost "checkbox" at bounding box center [0, 0] width 0 height 0
click at [687, 344] on span "Data Flow Health Check" at bounding box center [698, 335] width 75 height 24
click at [0, 0] on Check "checkbox" at bounding box center [0, 0] width 0 height 0
click at [652, 422] on button "Continue" at bounding box center [644, 427] width 161 height 24
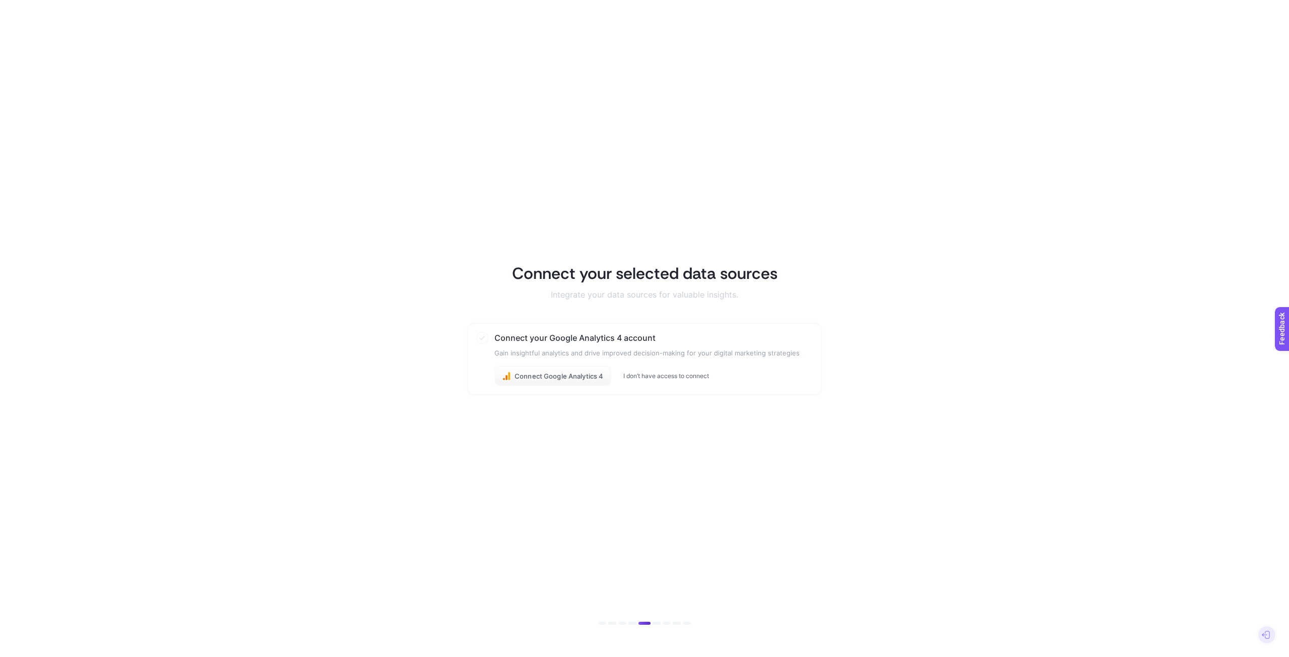
click at [689, 374] on button "I don’t have access to connect" at bounding box center [666, 376] width 86 height 8
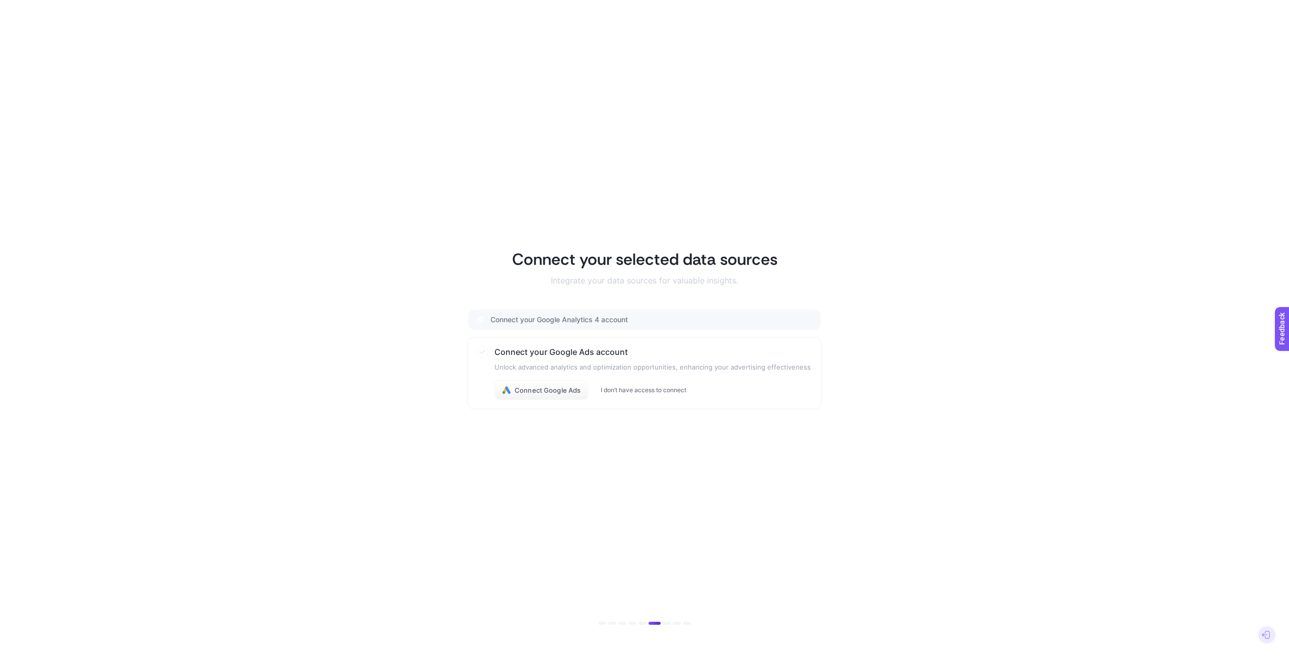
click at [650, 388] on button "I don’t have access to connect" at bounding box center [644, 390] width 86 height 8
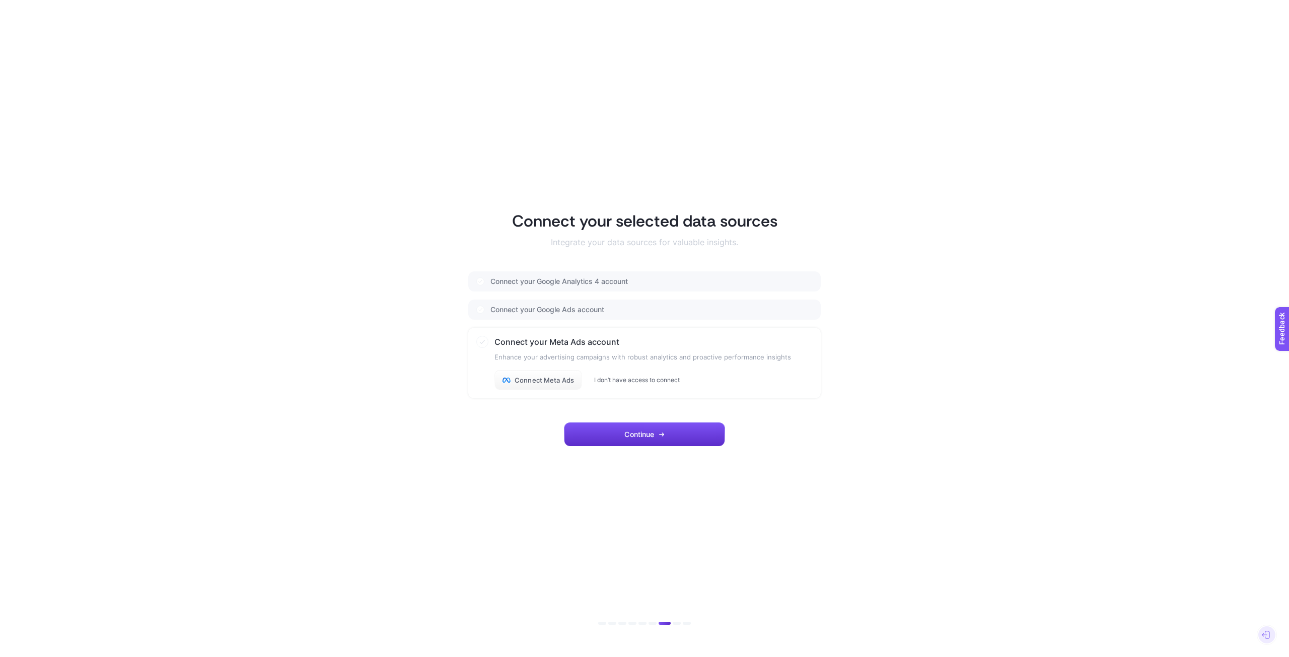
click at [651, 382] on button "I don’t have access to connect" at bounding box center [637, 380] width 86 height 8
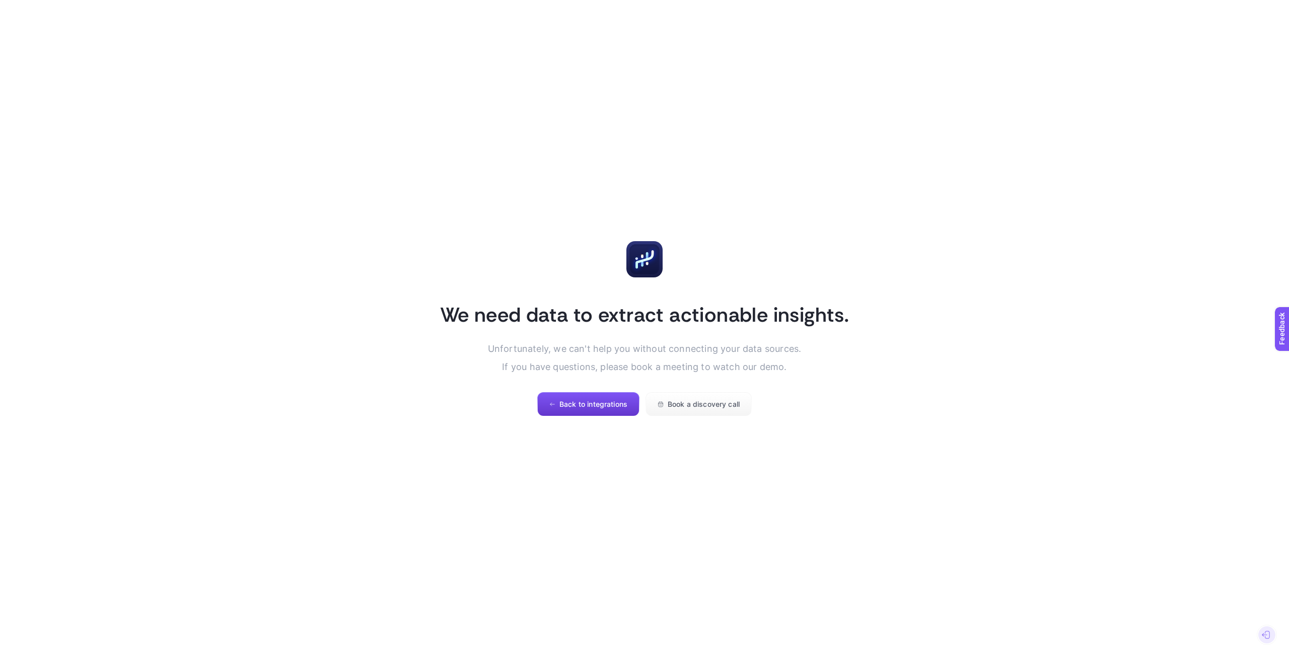
click at [618, 405] on span "Back to integrations" at bounding box center [593, 404] width 68 height 8
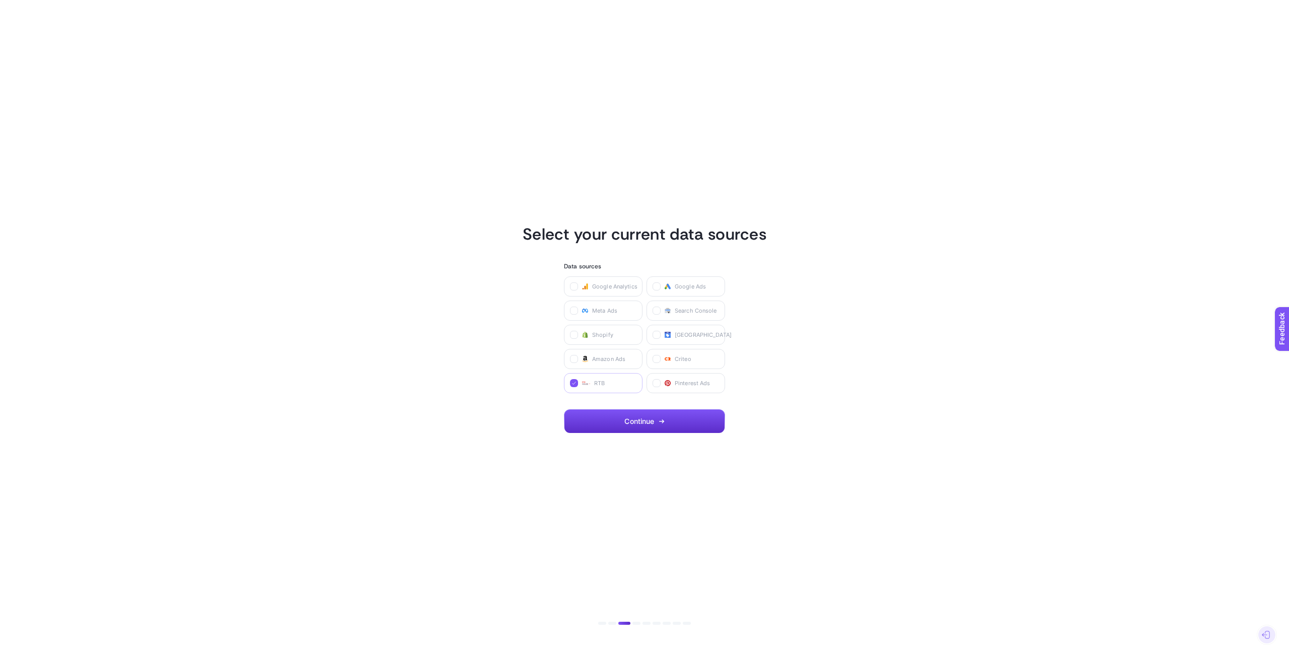
click at [612, 380] on label "RTB" at bounding box center [603, 383] width 79 height 20
click at [0, 0] on input "checkbox" at bounding box center [0, 0] width 0 height 0
click at [709, 364] on label "Criteo" at bounding box center [686, 359] width 79 height 20
click at [0, 0] on input "checkbox" at bounding box center [0, 0] width 0 height 0
click at [689, 428] on button "Continue" at bounding box center [644, 421] width 161 height 24
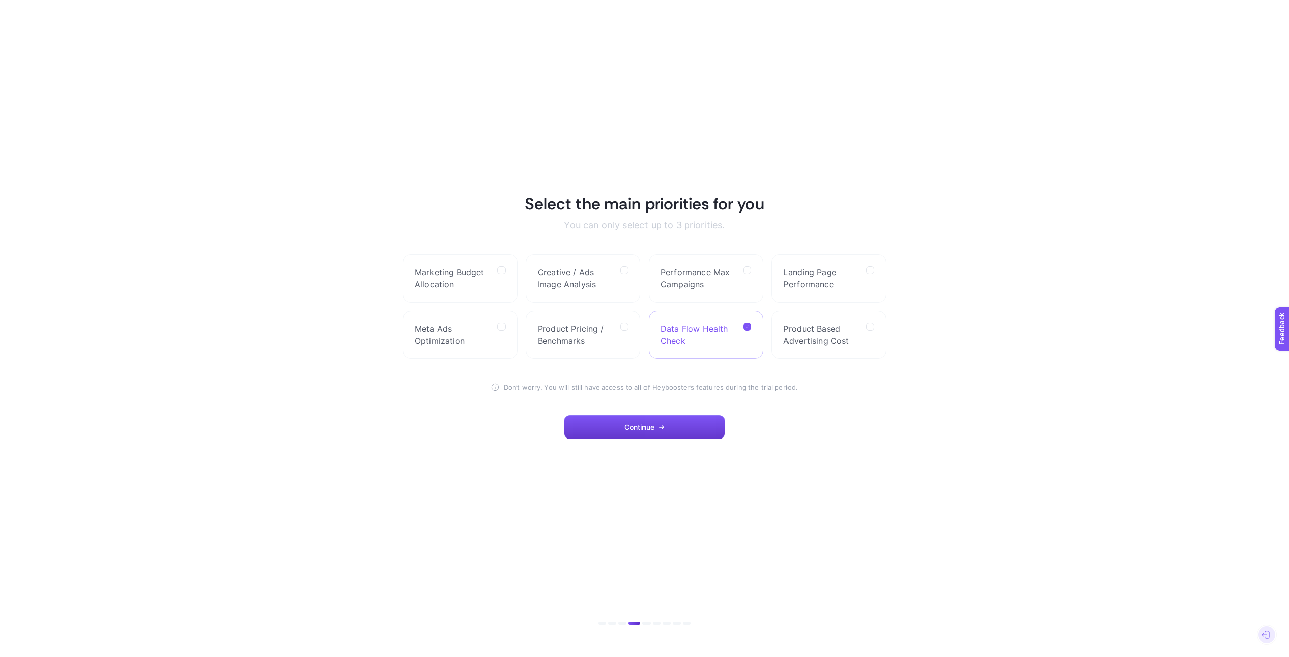
click at [686, 428] on button "Continue" at bounding box center [644, 427] width 161 height 24
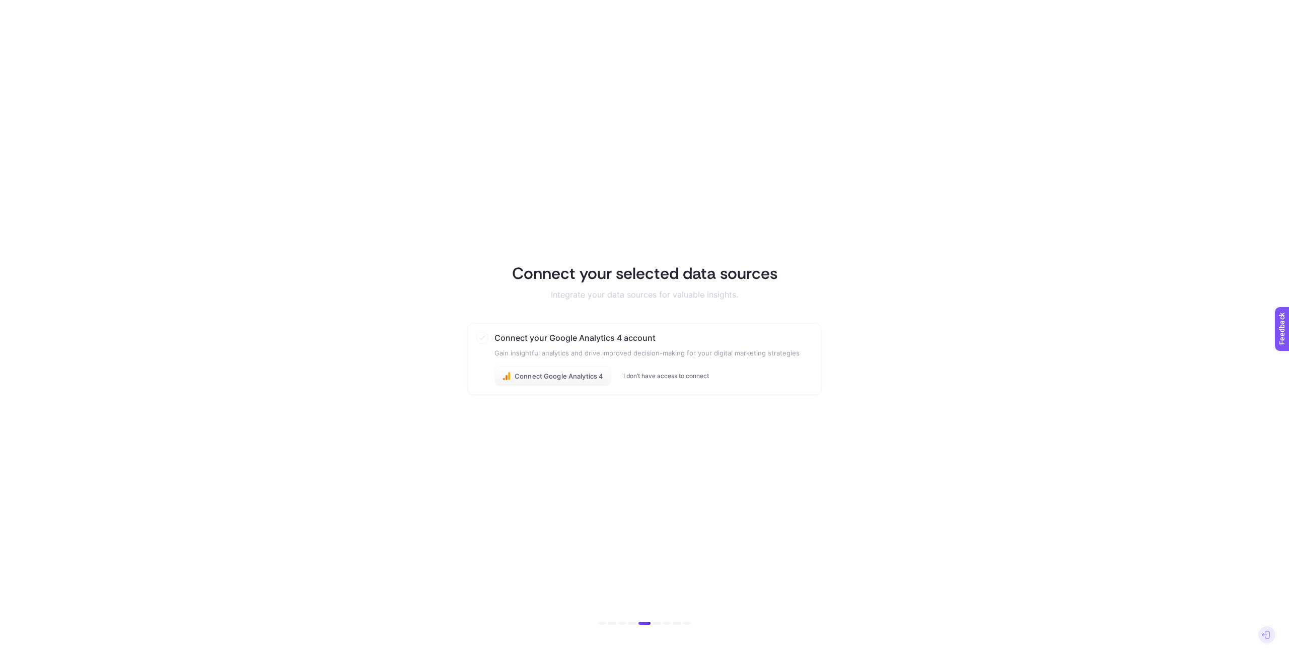
click at [665, 379] on button "I don’t have access to connect" at bounding box center [666, 376] width 86 height 8
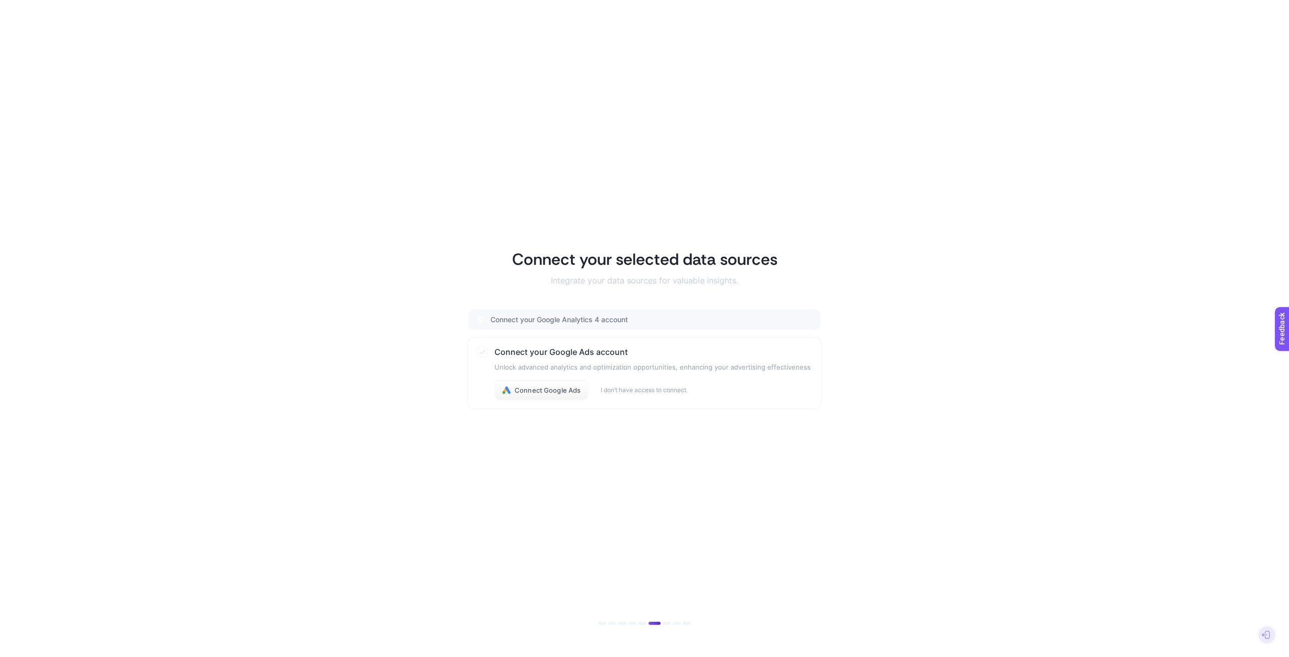
click at [659, 385] on div "Connect Google Ads I don’t have access to connect" at bounding box center [652, 390] width 316 height 20
click at [654, 395] on div "Connect Google Ads I don’t have access to connect" at bounding box center [652, 390] width 316 height 20
click at [656, 393] on button "I don’t have access to connect" at bounding box center [644, 390] width 86 height 8
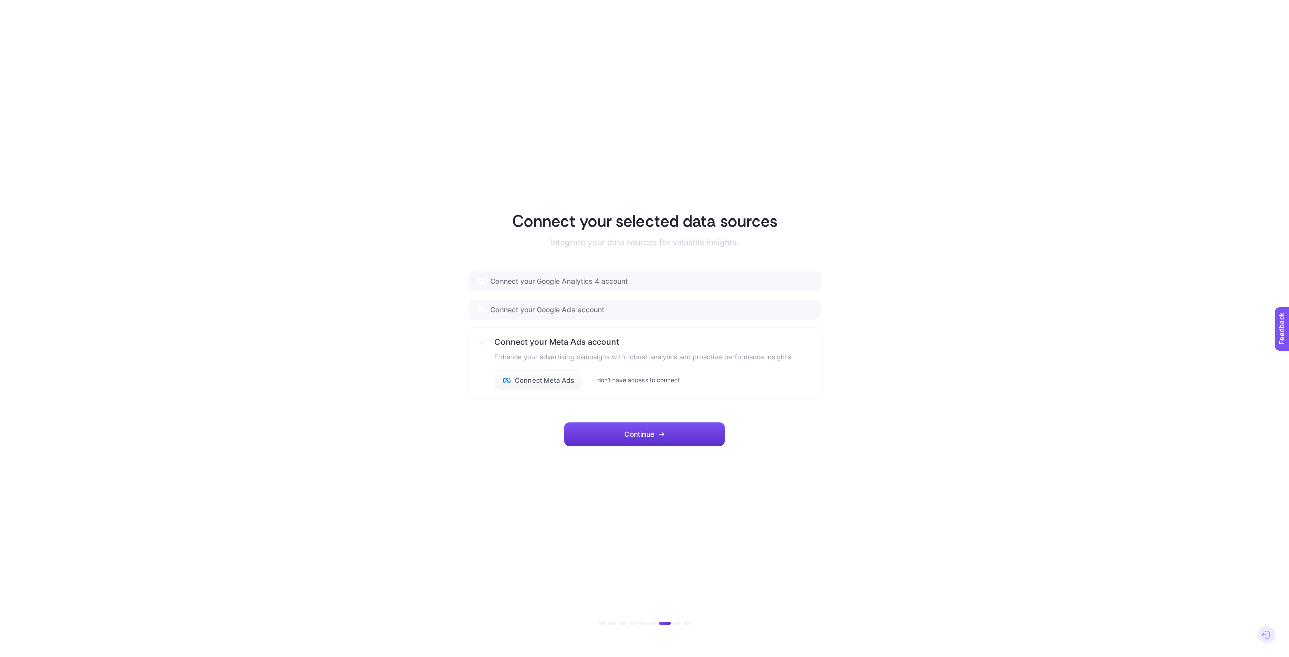
click at [657, 380] on button "I don’t have access to connect" at bounding box center [637, 380] width 86 height 8
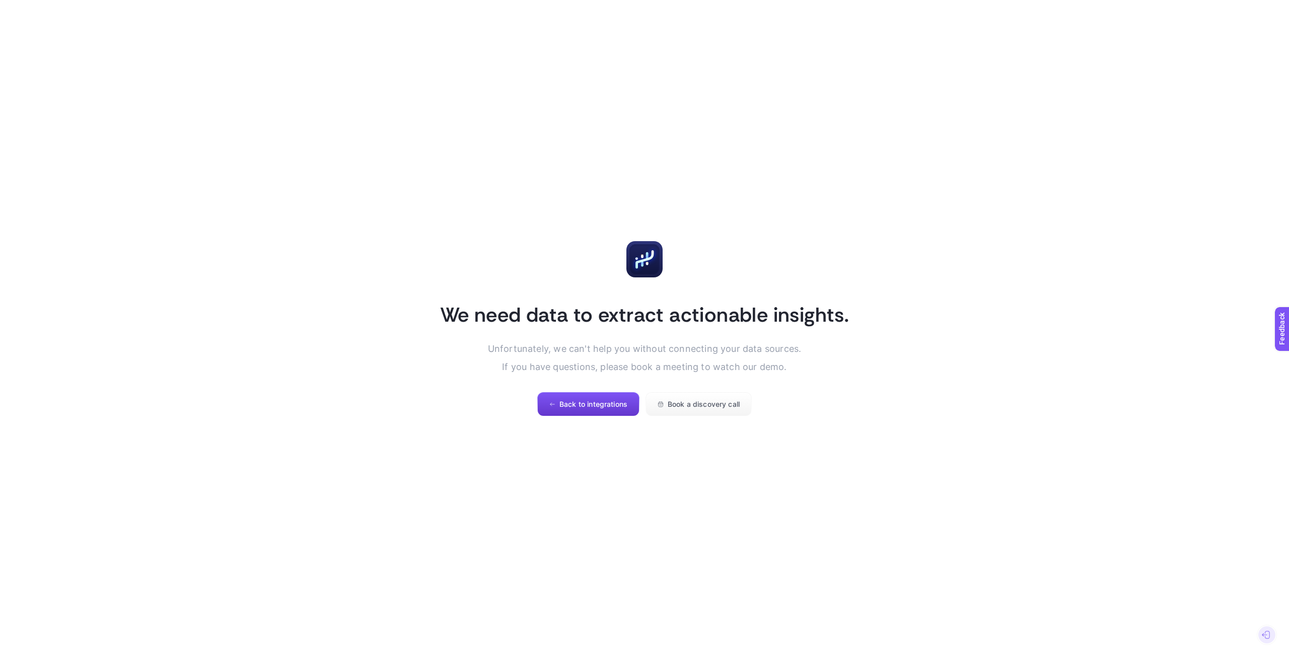
click at [607, 408] on button "Back to integrations" at bounding box center [588, 404] width 102 height 24
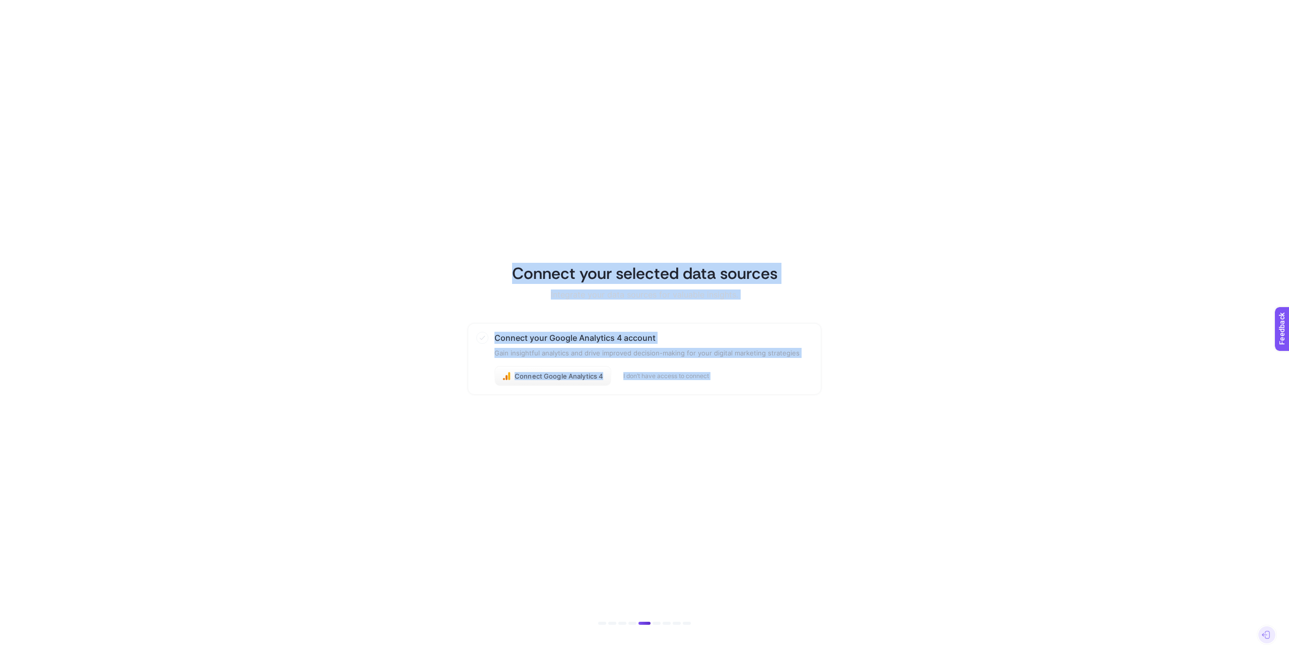
click at [607, 408] on article "Connect your selected data sources Integrate your data sources for valuable ins…" at bounding box center [644, 328] width 701 height 633
click at [660, 620] on article "Connect your selected data sources Integrate your data sources for valuable ins…" at bounding box center [644, 328] width 701 height 633
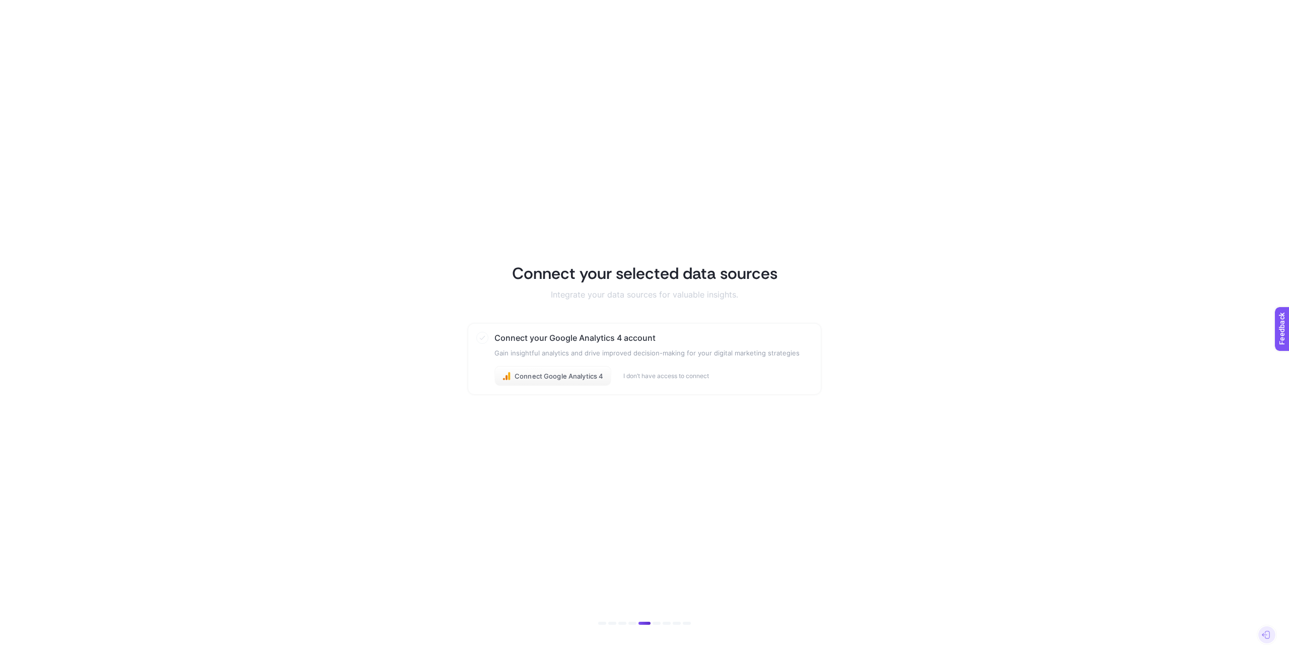
click at [681, 624] on ul at bounding box center [644, 623] width 93 height 3
click at [1241, 635] on link "Sign out" at bounding box center [1235, 635] width 24 height 8
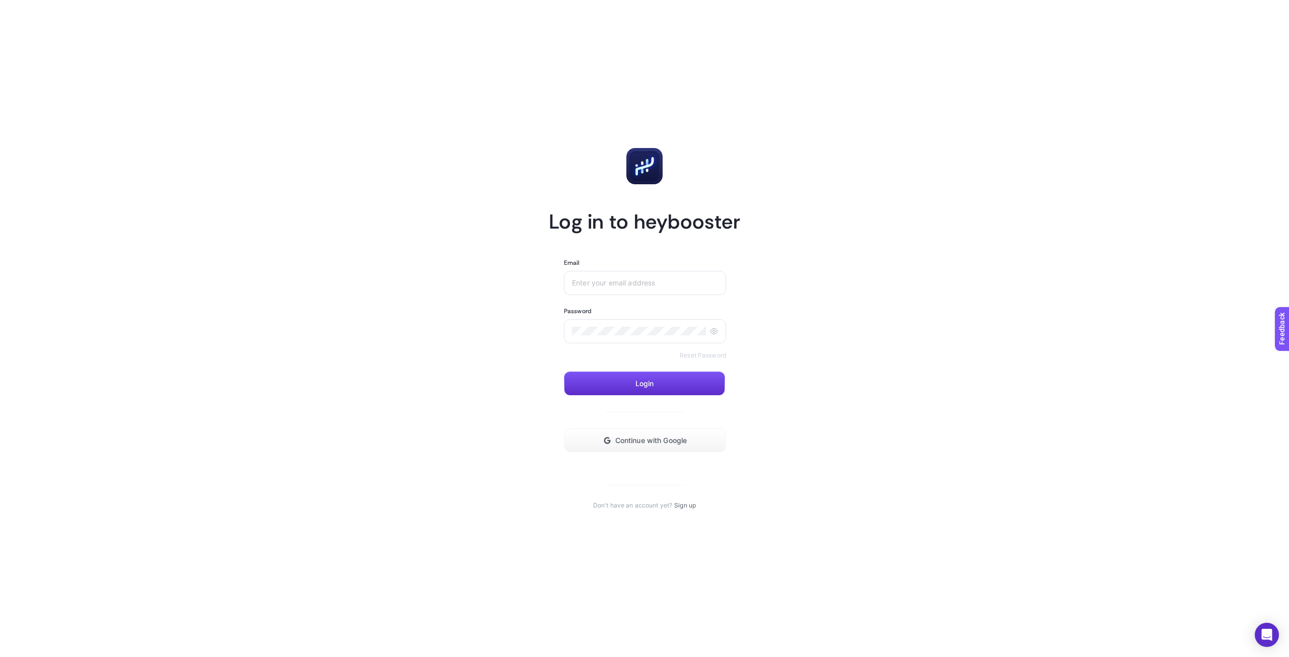
click at [850, 447] on article "Log in to heybooster Email Password Reset Password Login Continue with Google D…" at bounding box center [644, 328] width 701 height 633
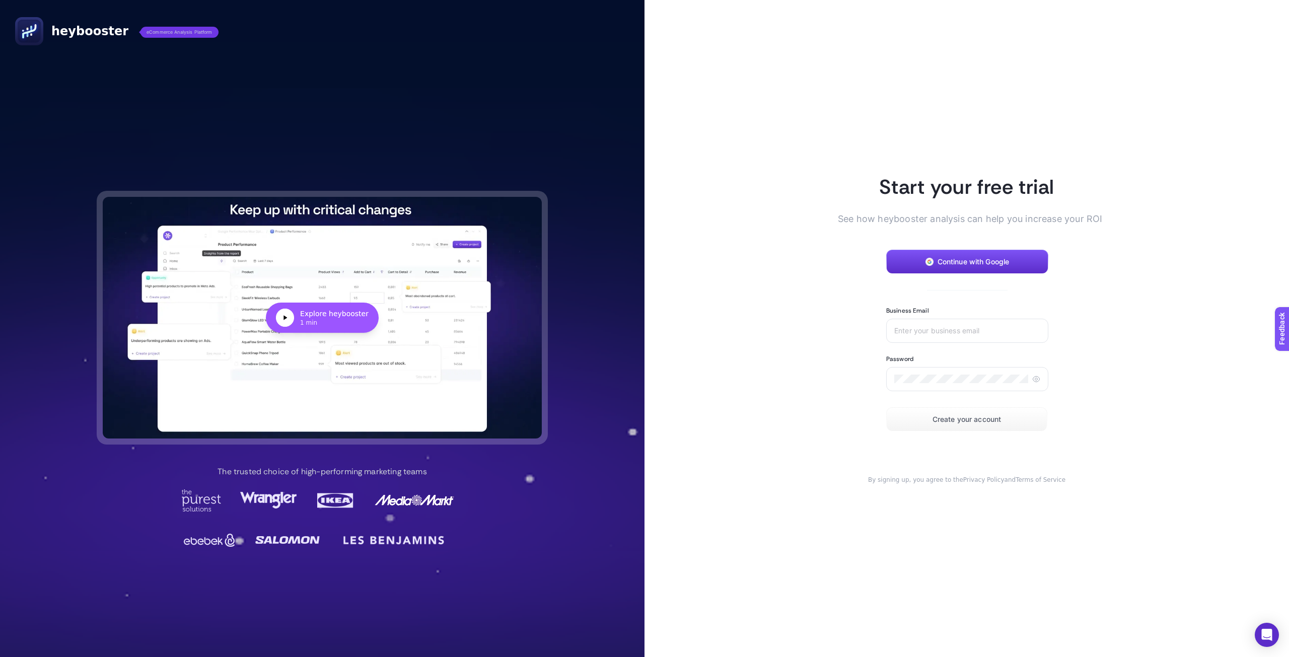
click at [335, 322] on div "1 min" at bounding box center [334, 323] width 68 height 8
drag, startPoint x: 400, startPoint y: 376, endPoint x: 564, endPoint y: 365, distance: 164.5
click at [564, 365] on div "heybooster eCommerce Analysis Platform Explore heybooster 1 min The trusted cho…" at bounding box center [322, 328] width 645 height 657
